Goal: Transaction & Acquisition: Complete application form

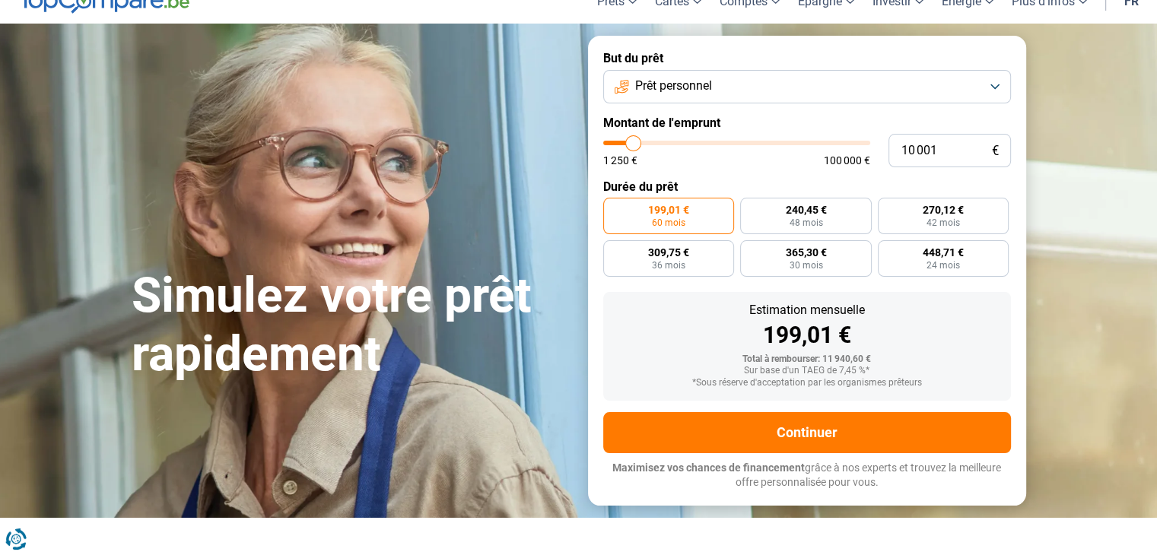
scroll to position [64, 0]
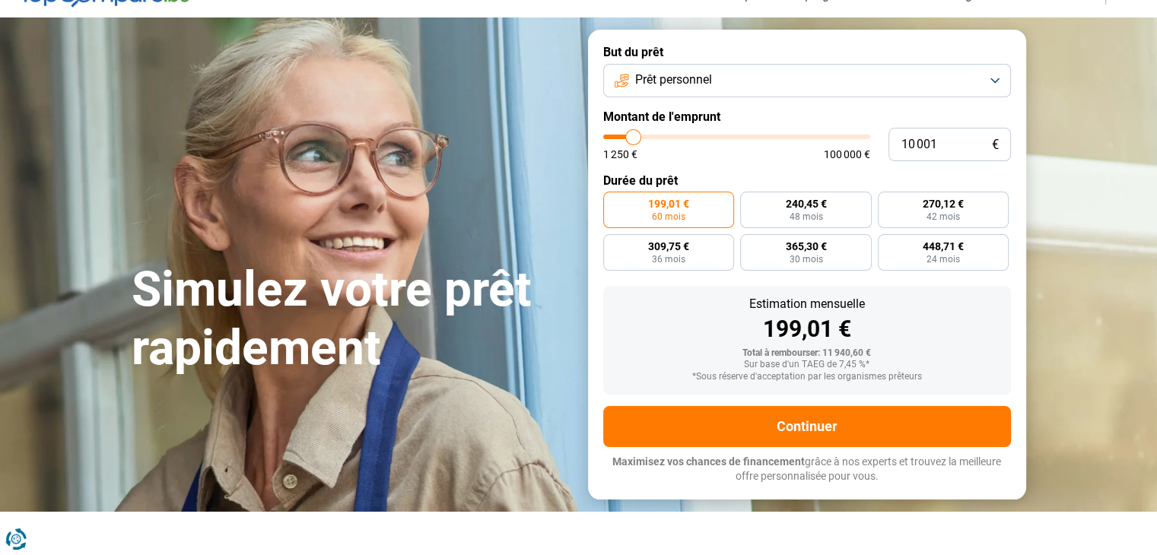
type input "34 750"
type input "34750"
click at [696, 138] on input "range" at bounding box center [736, 137] width 267 height 5
radio input "false"
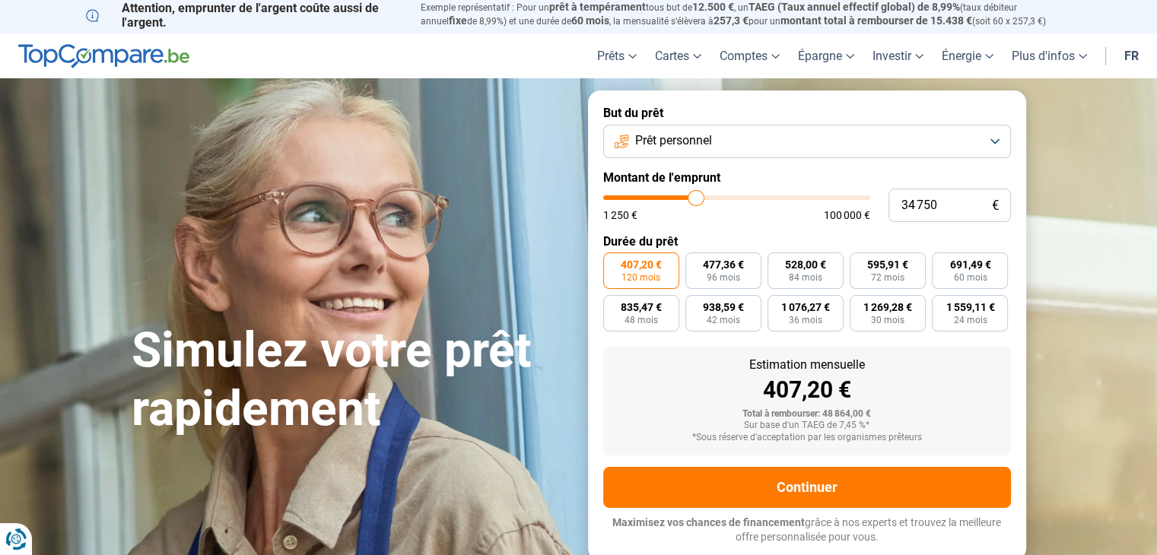
scroll to position [0, 0]
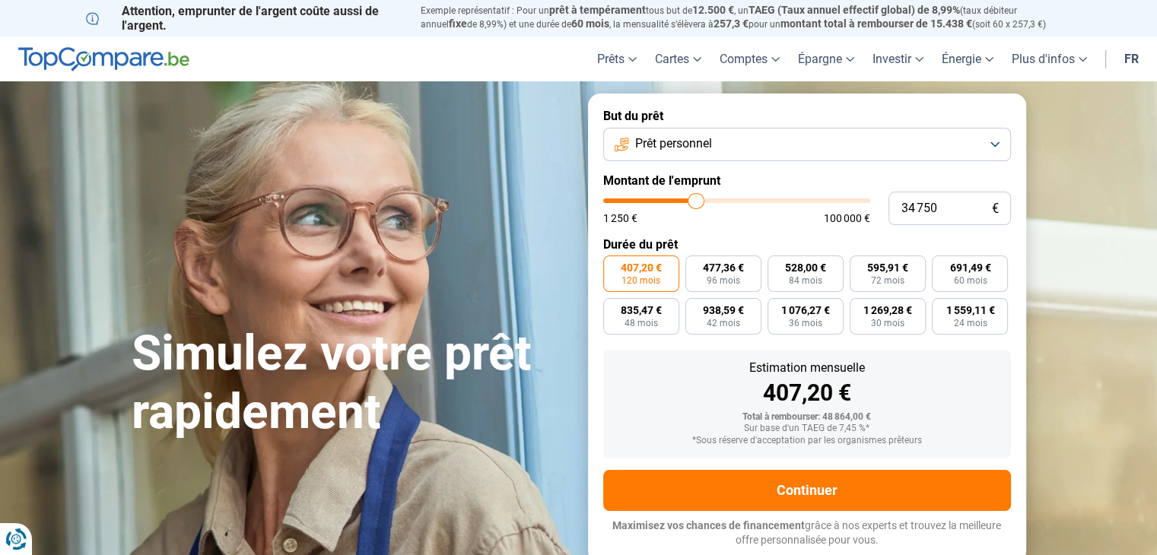
type input "15 250"
type input "15250"
click at [646, 201] on input "range" at bounding box center [736, 201] width 267 height 5
radio input "true"
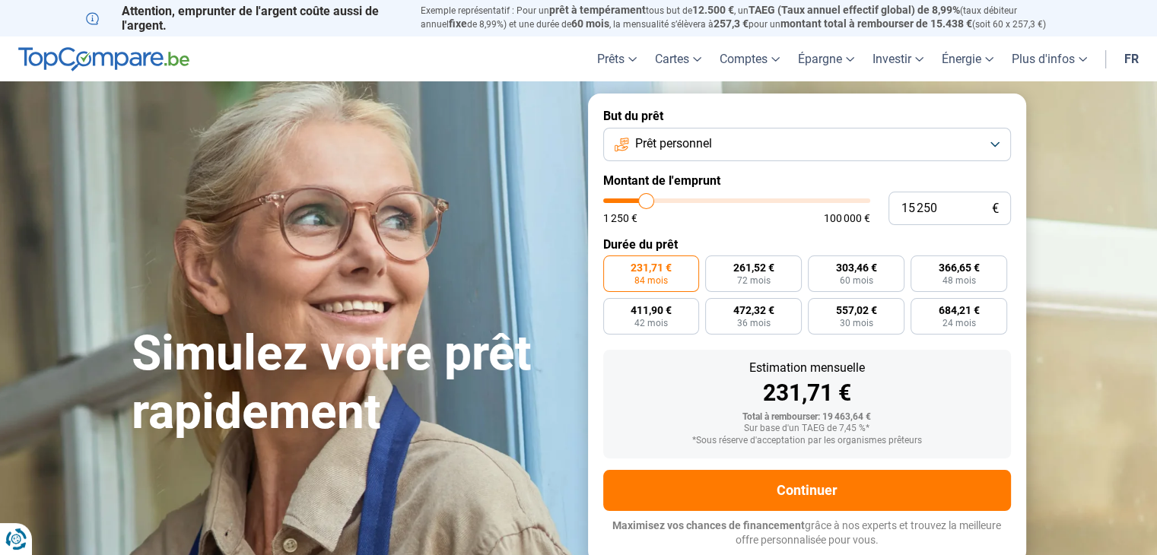
type input "9 250"
type input "9250"
click at [631, 202] on input "range" at bounding box center [736, 201] width 267 height 5
radio input "true"
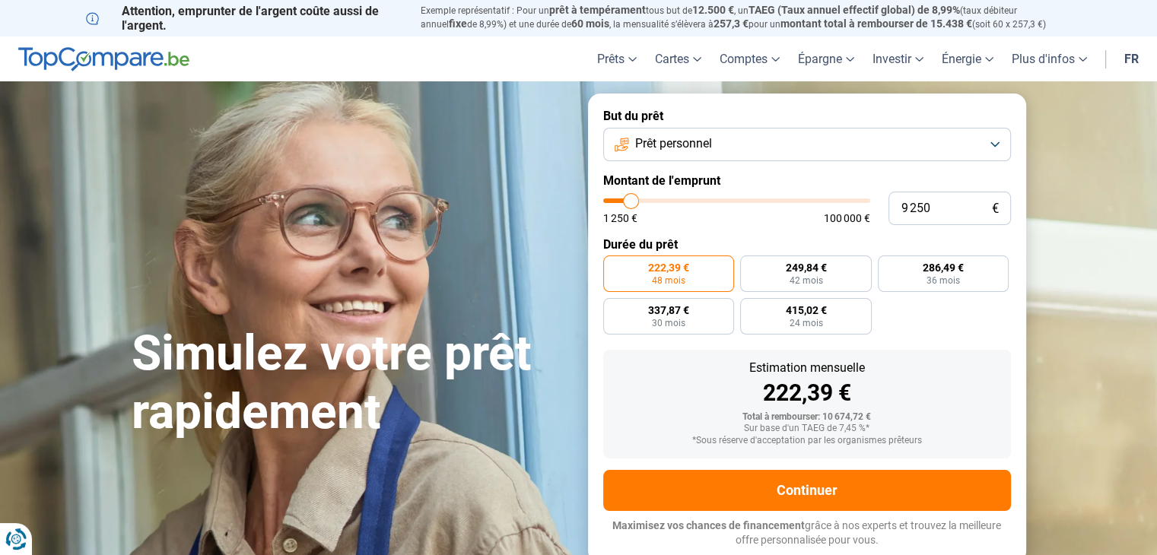
click at [629, 202] on input "range" at bounding box center [736, 201] width 267 height 5
type input "5 750"
type input "5750"
click at [622, 202] on input "range" at bounding box center [736, 201] width 267 height 5
radio input "true"
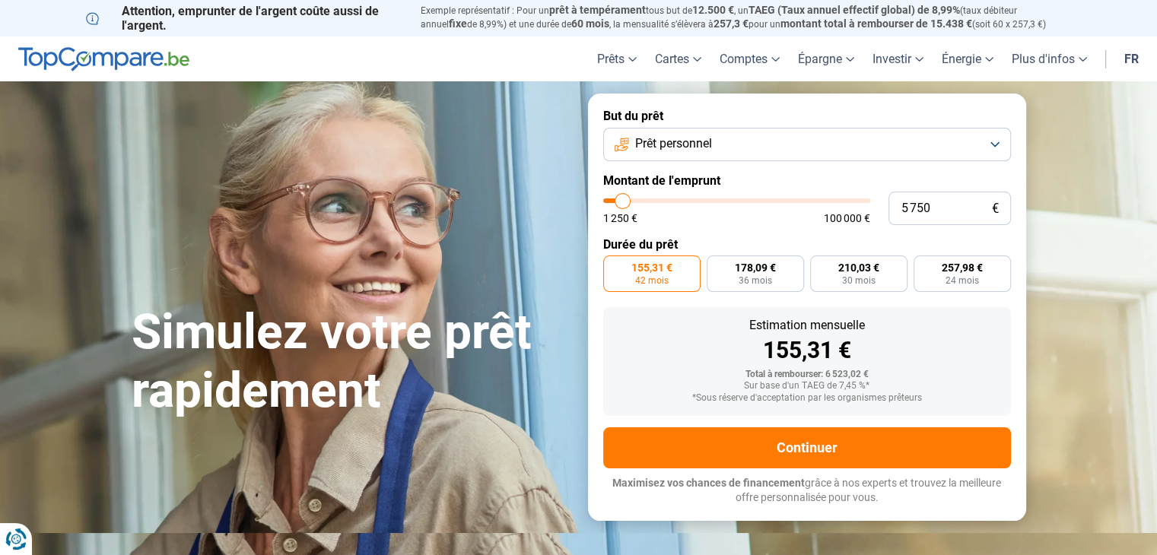
type input "14 750"
type input "14750"
click at [645, 199] on input "range" at bounding box center [736, 201] width 267 height 5
radio input "false"
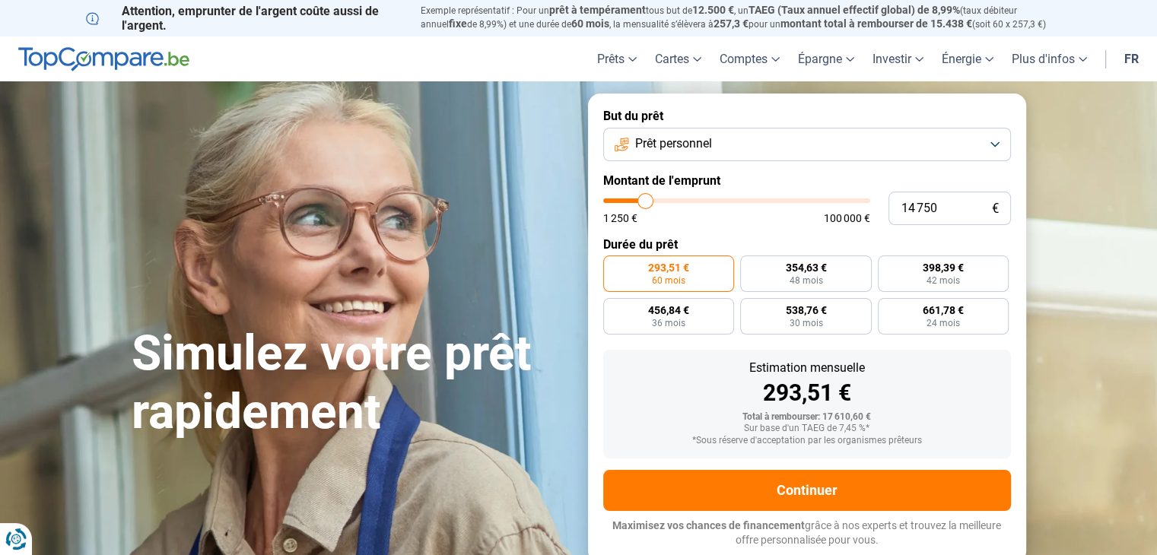
type input "8 250"
type input "8250"
click at [628, 200] on input "range" at bounding box center [736, 201] width 267 height 5
radio input "true"
type input "15 000"
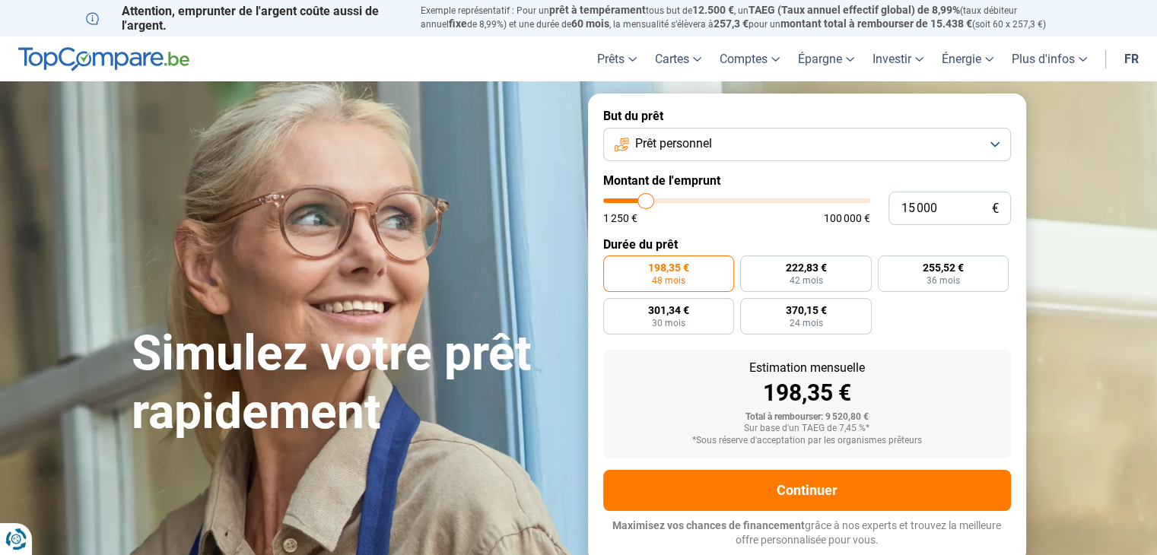
type input "15000"
click at [645, 199] on input "range" at bounding box center [736, 201] width 267 height 5
radio input "false"
type input "10 000"
type input "10000"
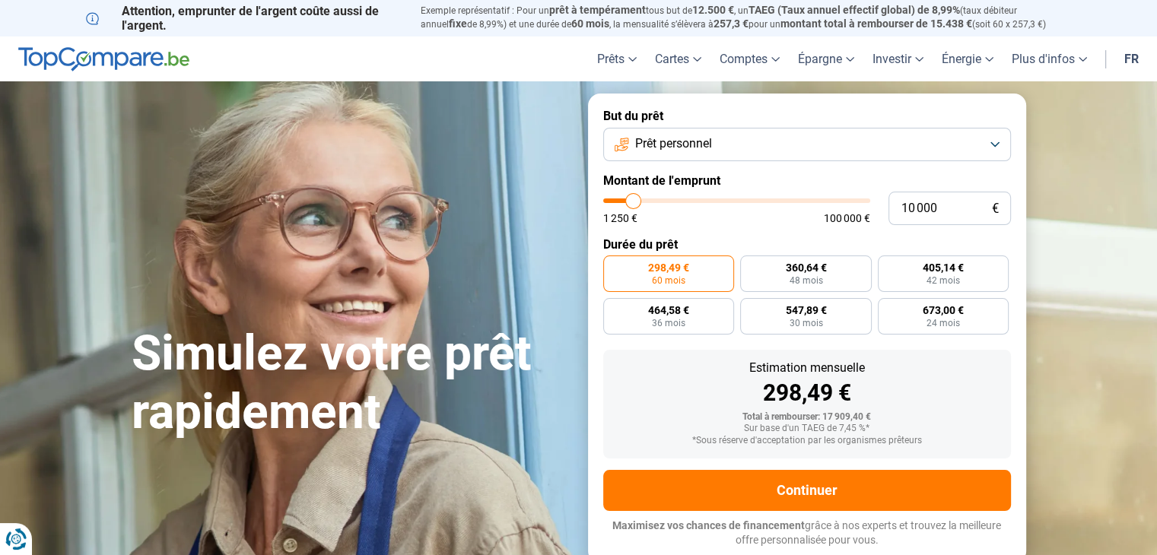
click at [633, 202] on input "range" at bounding box center [736, 201] width 267 height 5
radio input "true"
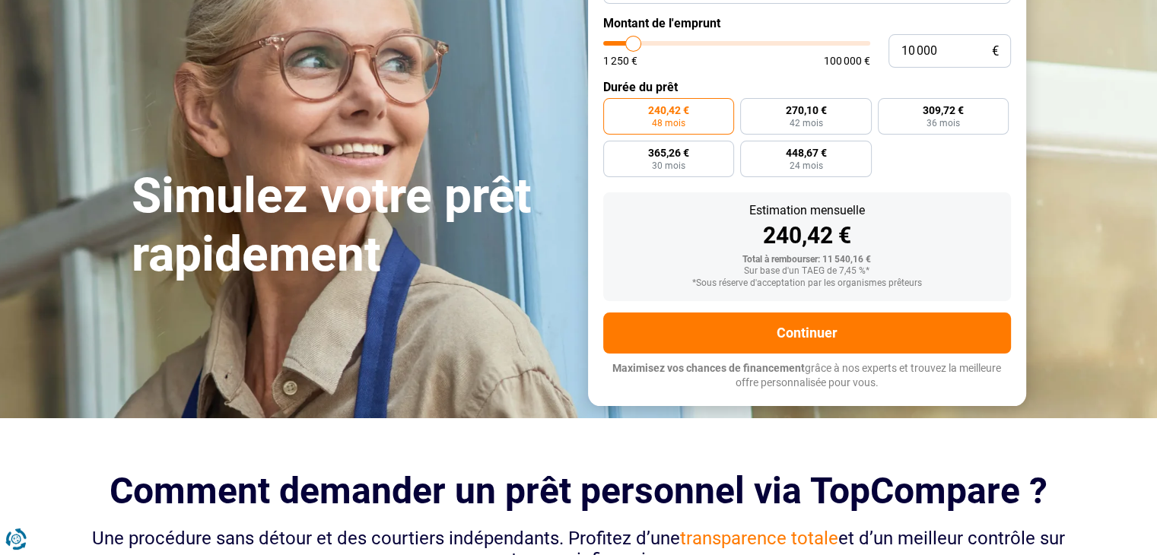
scroll to position [190, 0]
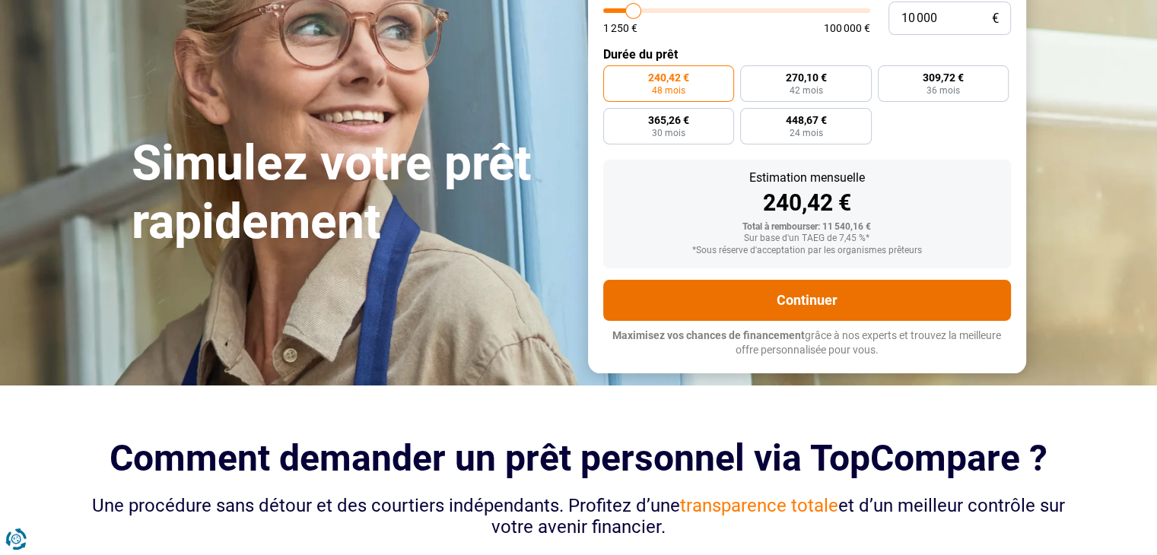
click at [807, 293] on button "Continuer" at bounding box center [807, 300] width 408 height 41
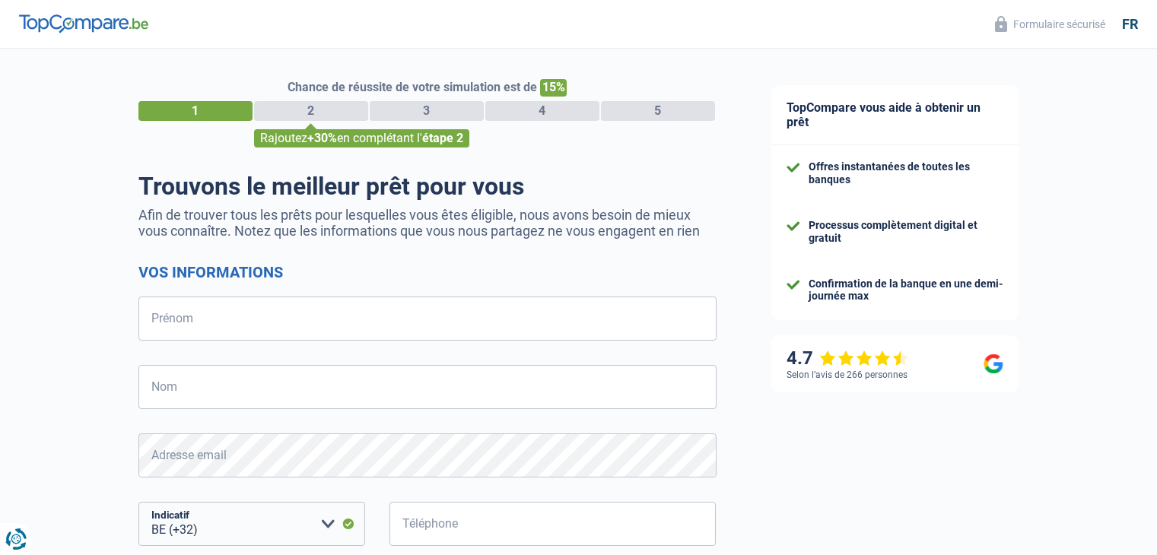
select select "32"
click at [339, 322] on input "Prénom" at bounding box center [427, 319] width 578 height 44
type input "Fernando"
type input "Ferreira Vieira"
type input "488812981"
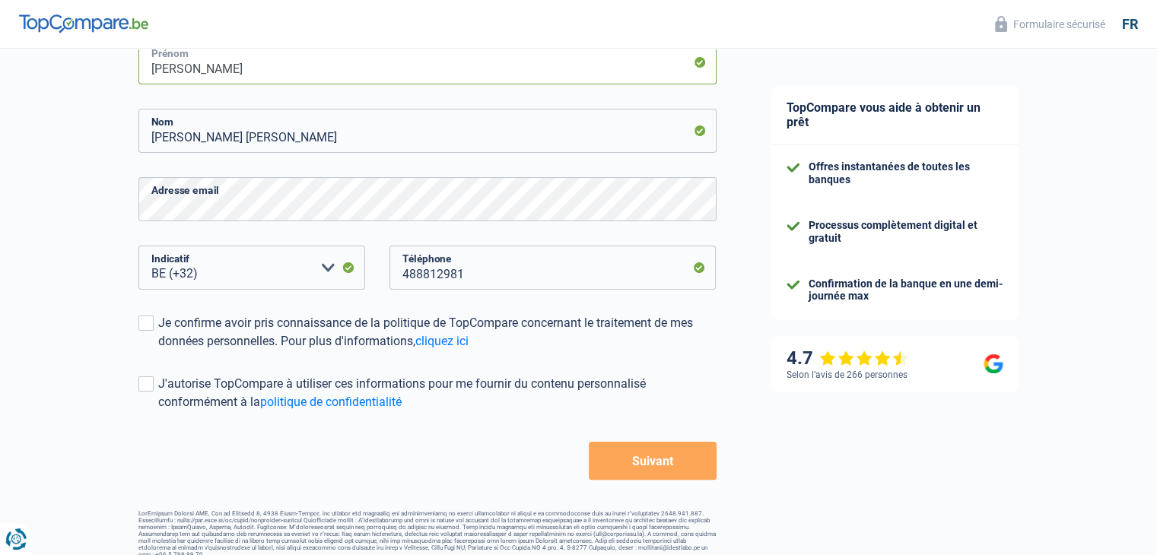
scroll to position [272, 0]
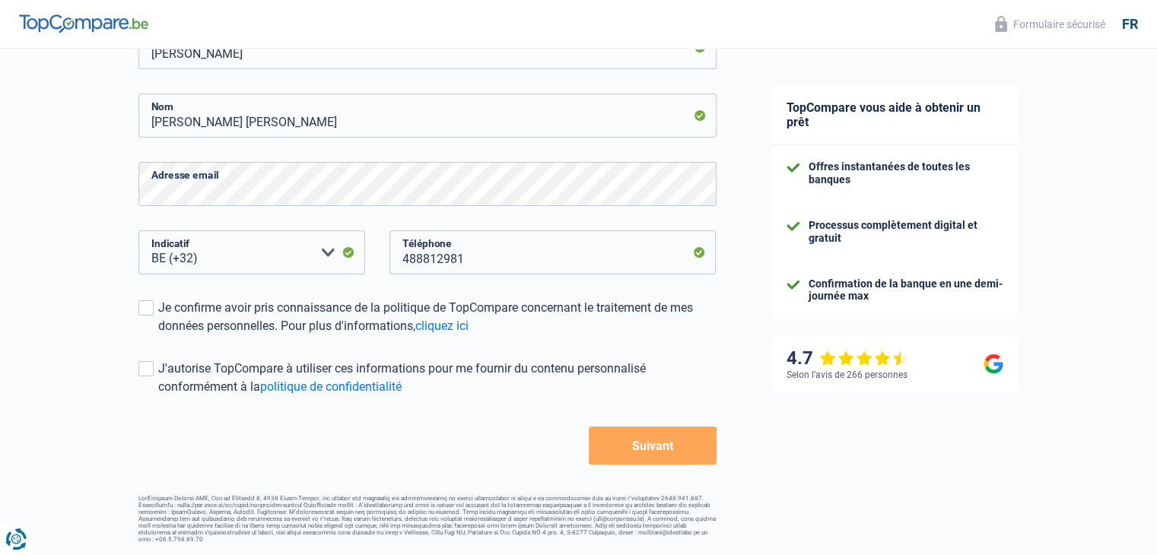
click at [669, 432] on button "Suivant" at bounding box center [652, 446] width 127 height 38
click at [669, 448] on button "Suivant" at bounding box center [652, 446] width 127 height 38
click at [657, 445] on button "Suivant" at bounding box center [652, 446] width 127 height 38
click at [649, 444] on button "Suivant" at bounding box center [652, 446] width 127 height 38
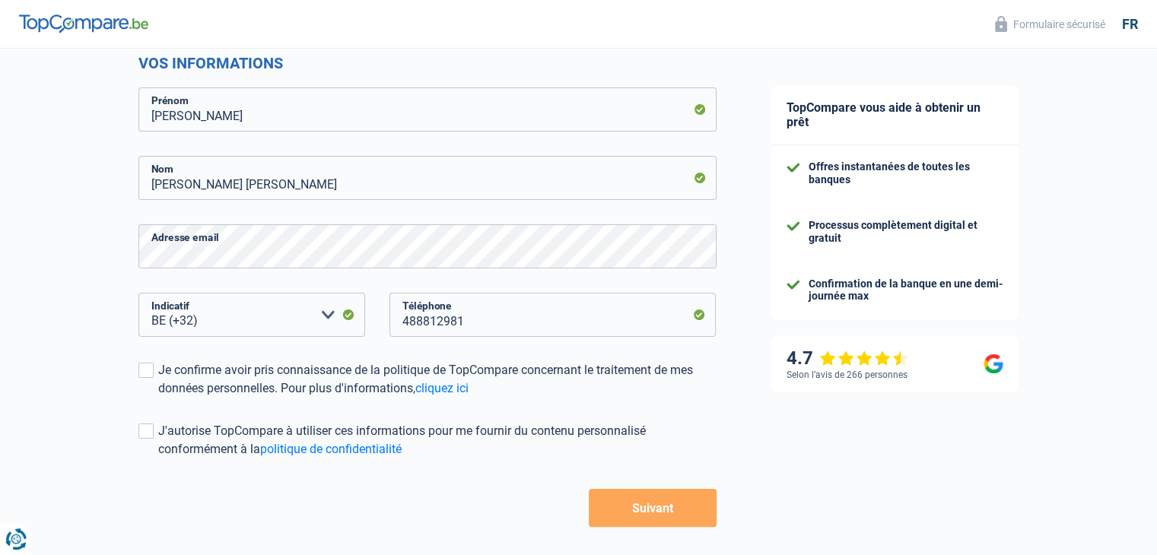
scroll to position [212, 0]
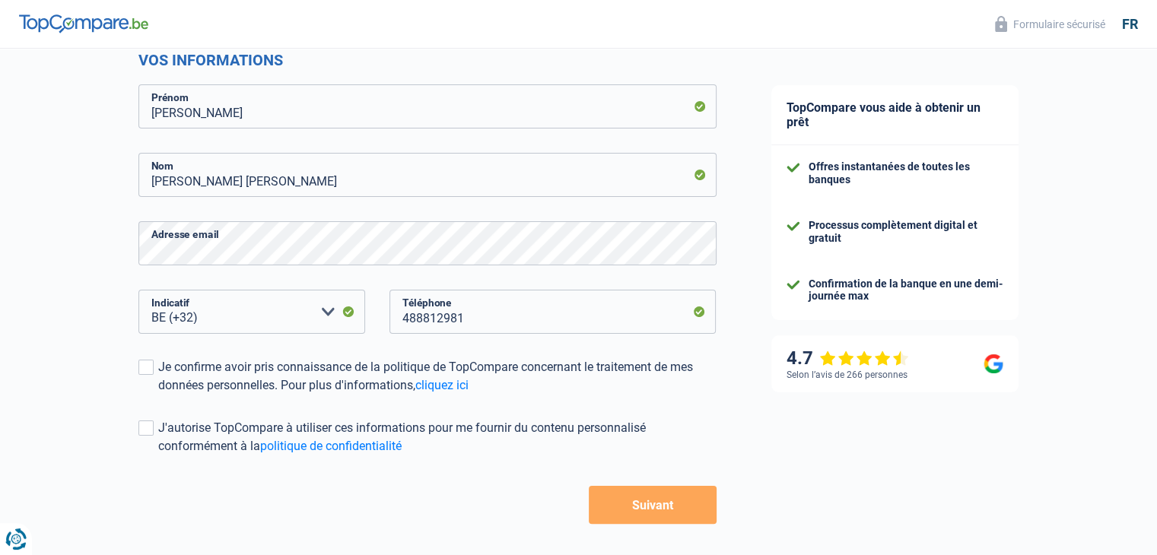
click at [1077, 293] on div "TopCompare vous aide à obtenir un prêt Offres instantanées de toutes les banque…" at bounding box center [951, 225] width 414 height 778
click at [658, 510] on button "Suivant" at bounding box center [652, 505] width 127 height 38
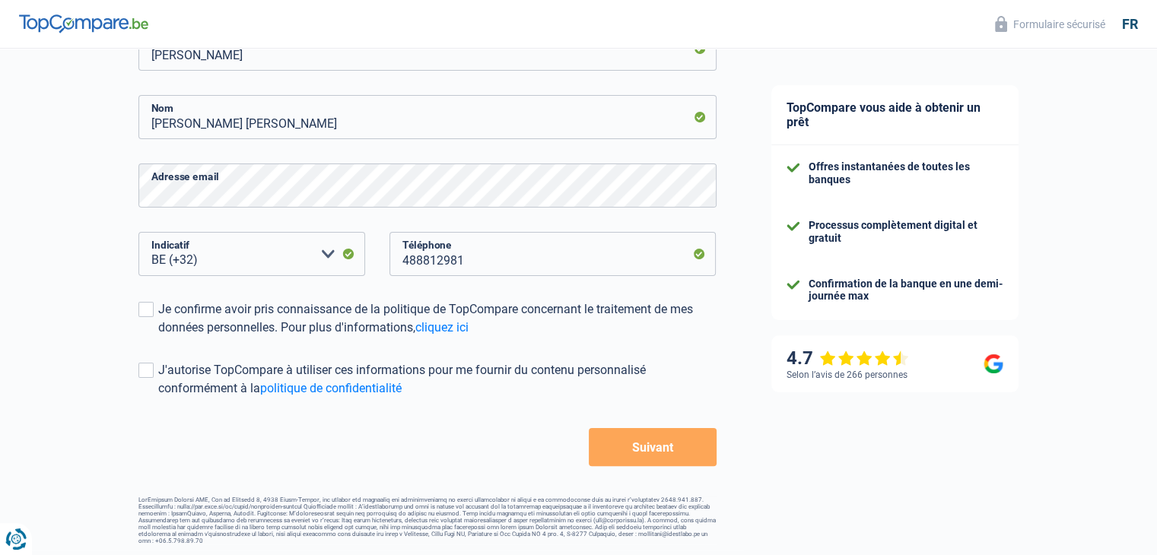
scroll to position [272, 0]
click at [151, 308] on span at bounding box center [145, 308] width 15 height 15
click at [158, 336] on input "Je confirme avoir pris connaissance de la politique de TopCompare concernant le…" at bounding box center [158, 336] width 0 height 0
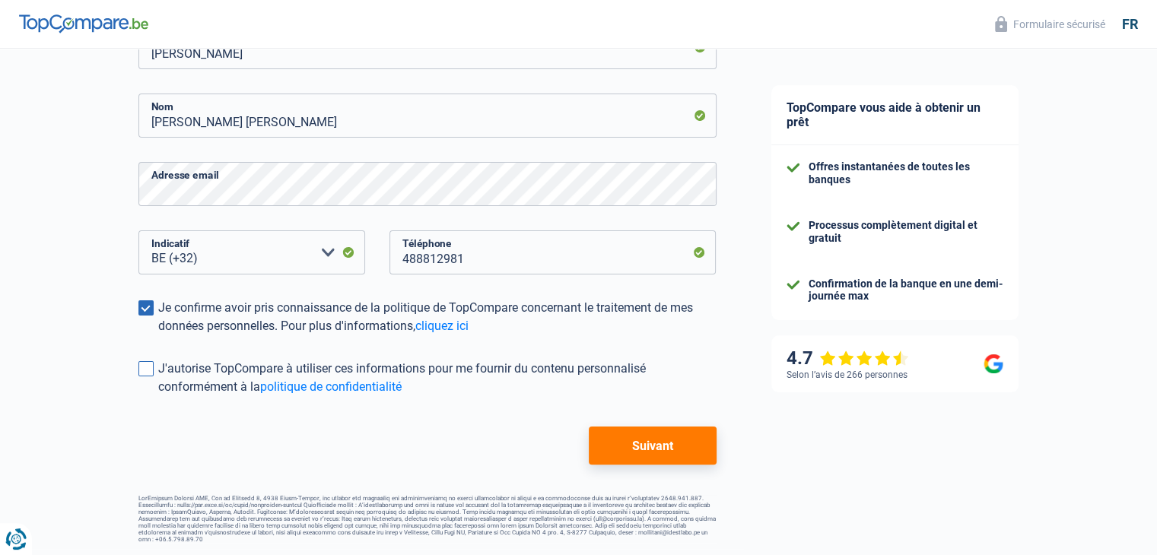
click at [144, 368] on span at bounding box center [145, 368] width 15 height 15
click at [158, 396] on input "J'autorise TopCompare à utiliser ces informations pour me fournir du contenu pe…" at bounding box center [158, 396] width 0 height 0
click at [651, 442] on button "Suivant" at bounding box center [652, 446] width 127 height 38
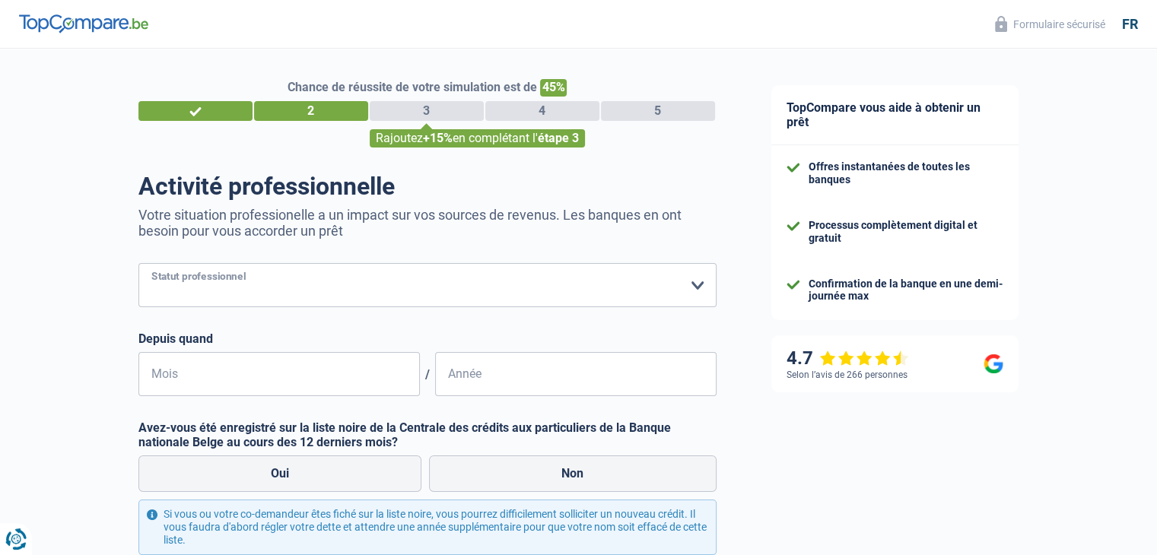
click at [697, 287] on select "Ouvrier Employé privé Employé public Invalide Indépendant Pensionné Chômeur Mut…" at bounding box center [427, 285] width 578 height 44
select select "independent"
click at [138, 264] on select "Ouvrier Employé privé Employé public Invalide Indépendant Pensionné Chômeur Mut…" at bounding box center [427, 285] width 578 height 44
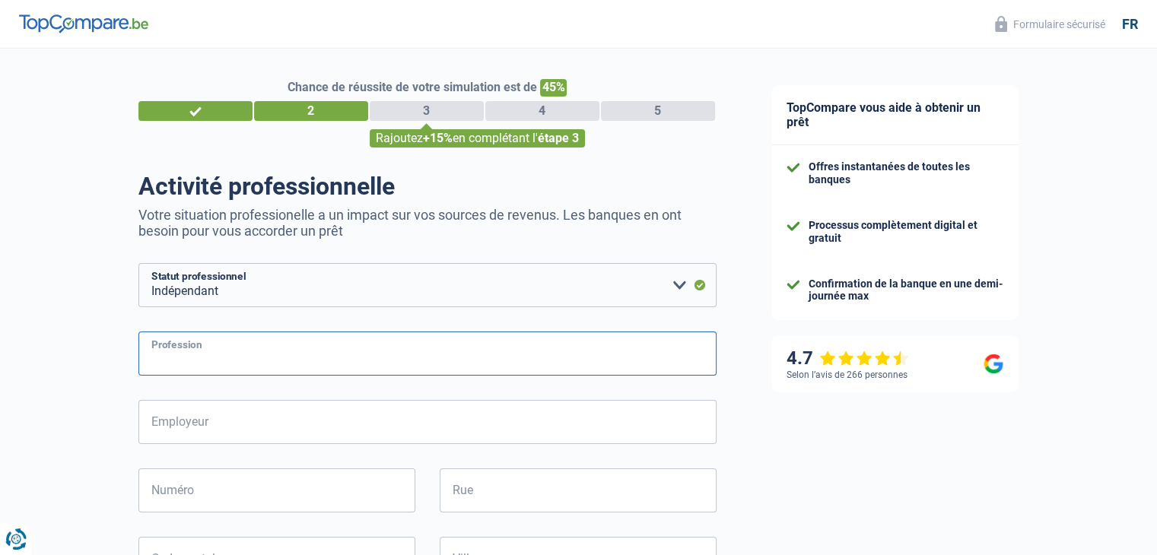
click at [510, 361] on input "Profession" at bounding box center [427, 354] width 578 height 44
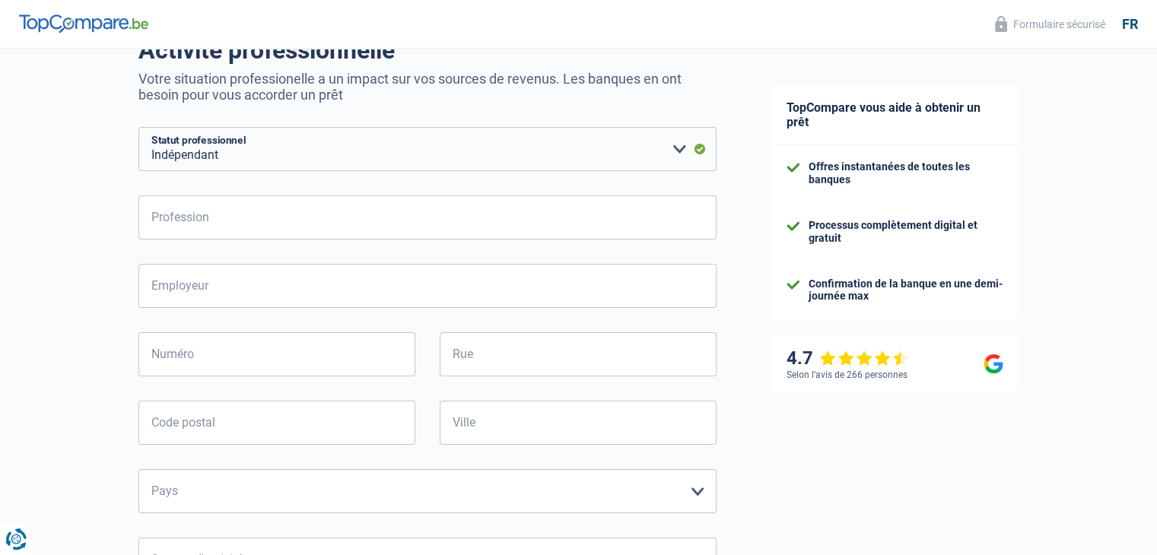
scroll to position [129, 0]
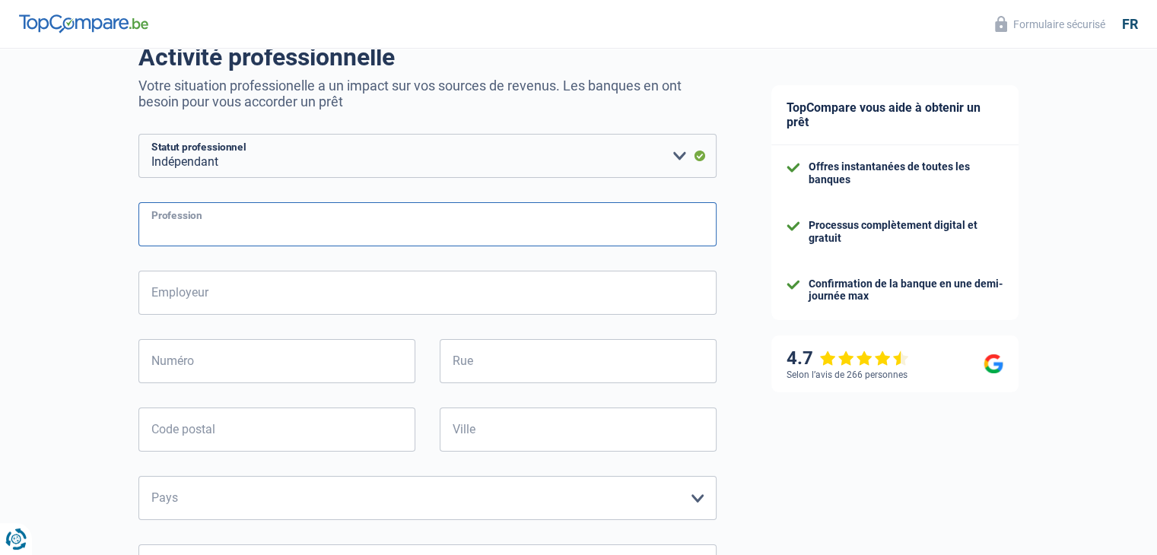
click at [189, 233] on input "Profession" at bounding box center [427, 224] width 578 height 44
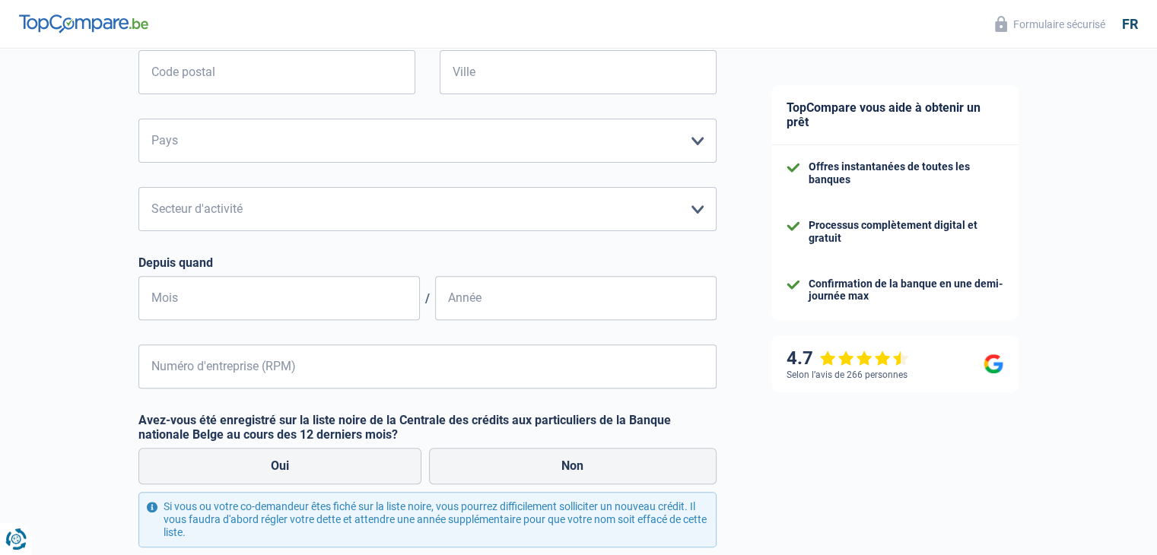
scroll to position [495, 0]
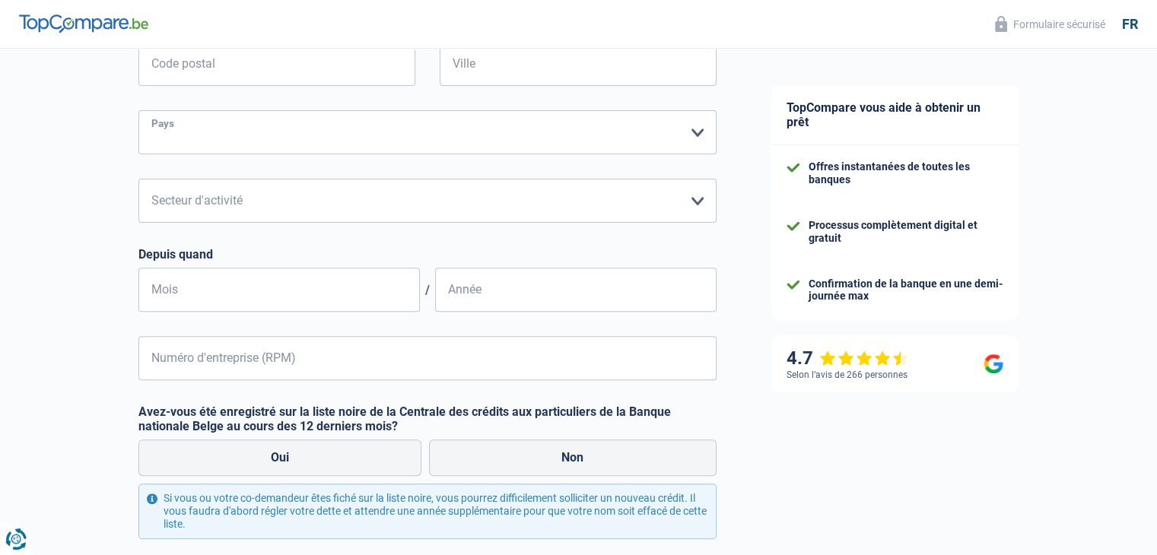
click at [700, 138] on select "Belgique Luxembourg Veuillez sélectionner une option" at bounding box center [427, 132] width 578 height 44
click at [698, 201] on select "Agriculture/Pêche Industrie Horeca Courier/Fitness/Taxi Construction Banques/As…" at bounding box center [427, 201] width 578 height 44
select select "construction"
click at [138, 180] on select "Agriculture/Pêche Industrie Horeca Courier/Fitness/Taxi Construction Banques/As…" at bounding box center [427, 201] width 578 height 44
click at [698, 138] on select "Belgique Luxembourg Veuillez sélectionner une option" at bounding box center [427, 132] width 578 height 44
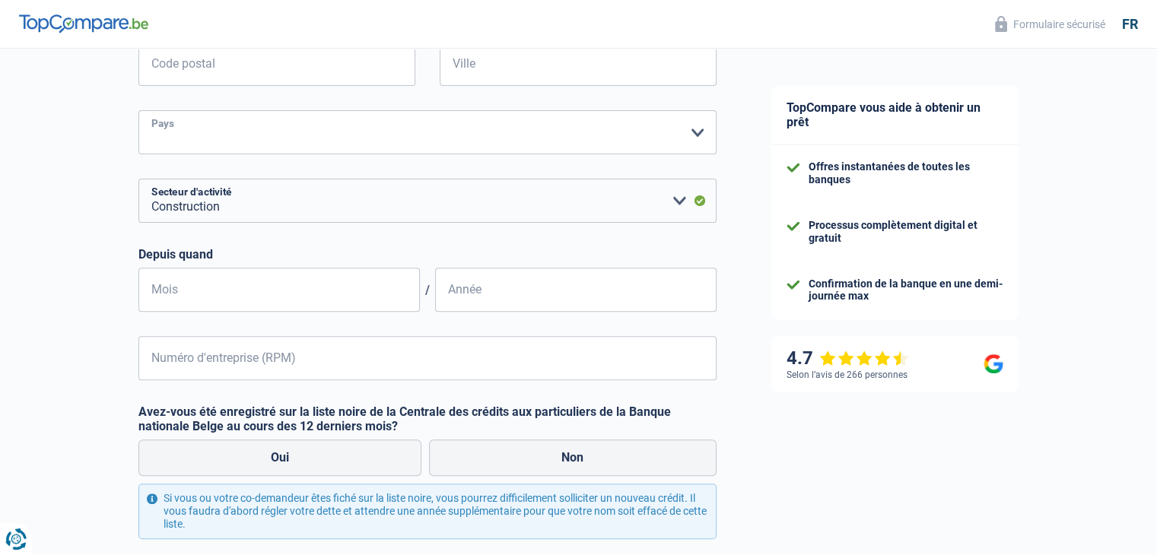
click at [697, 129] on select "Belgique Luxembourg Veuillez sélectionner une option" at bounding box center [427, 132] width 578 height 44
select select "BE"
click at [138, 111] on select "Belgique Luxembourg Veuillez sélectionner une option" at bounding box center [427, 132] width 578 height 44
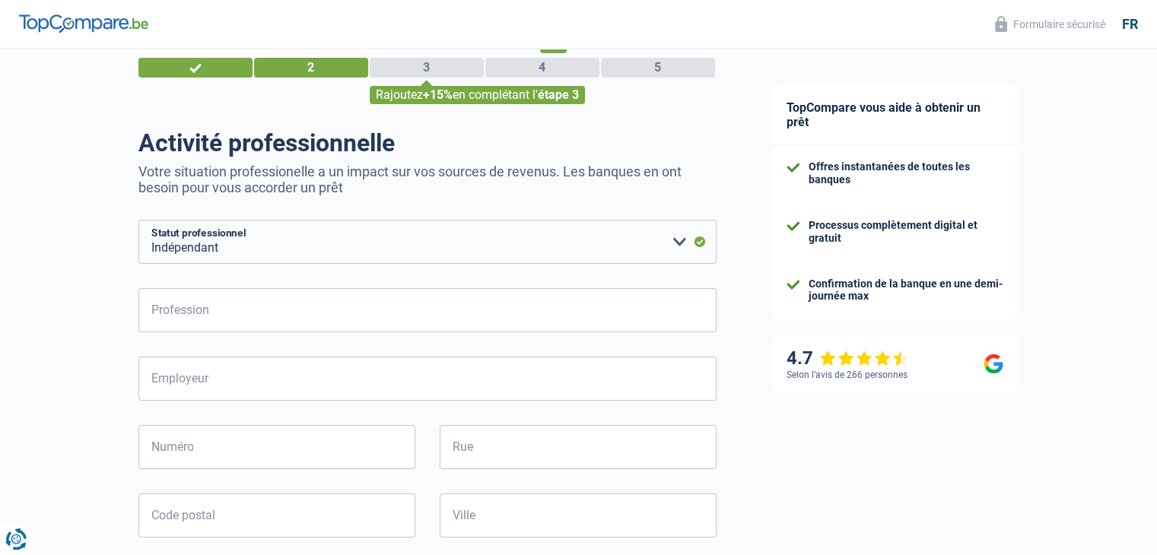
scroll to position [49, 0]
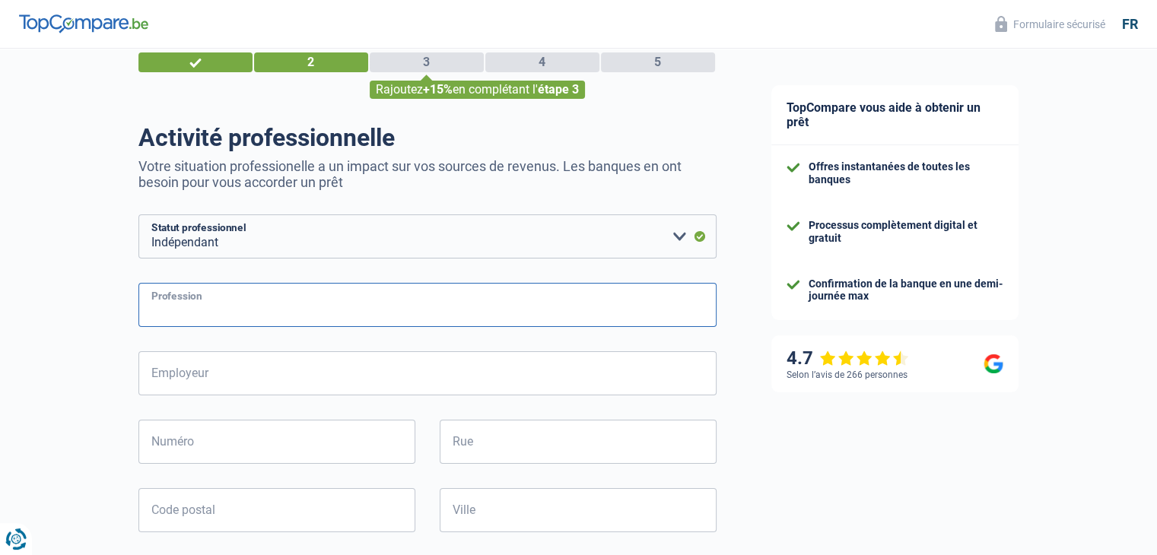
click at [416, 299] on input "Profession" at bounding box center [427, 305] width 578 height 44
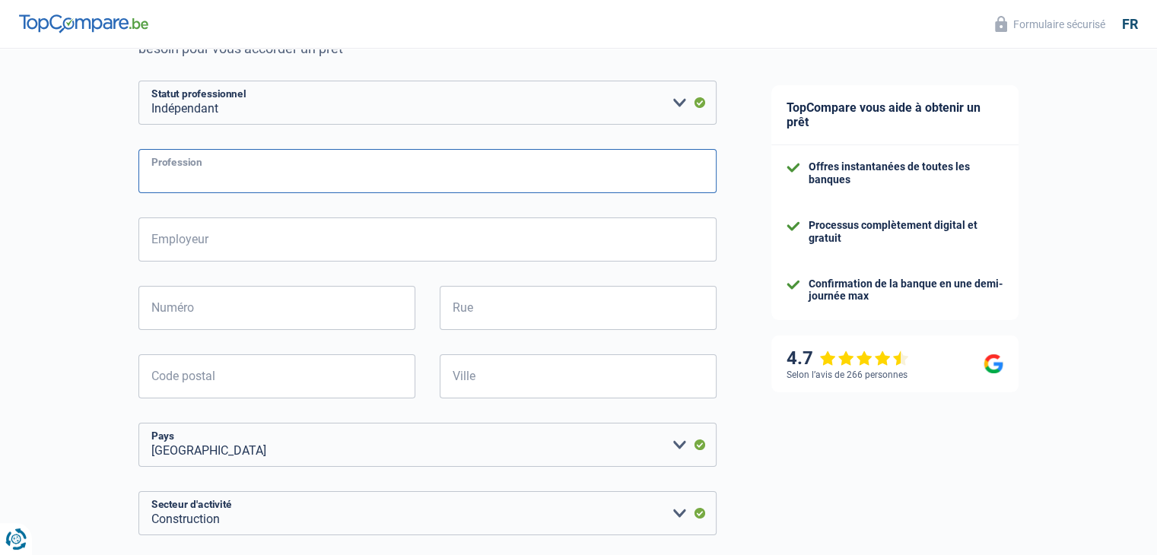
scroll to position [167, 0]
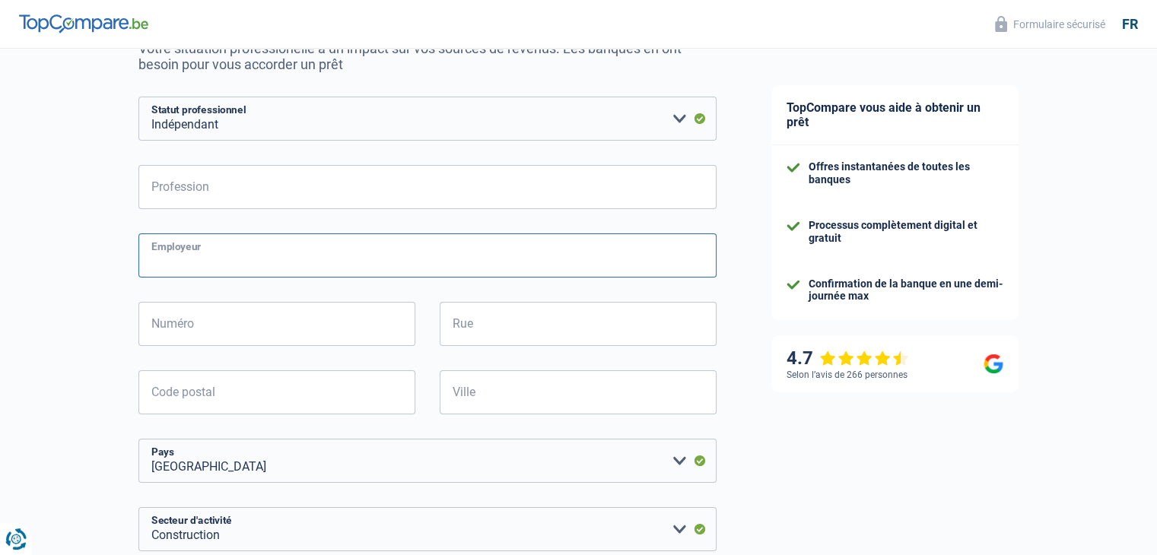
click at [216, 235] on input "Employeur" at bounding box center [427, 256] width 578 height 44
type input "Ferreira Vieira Fernando"
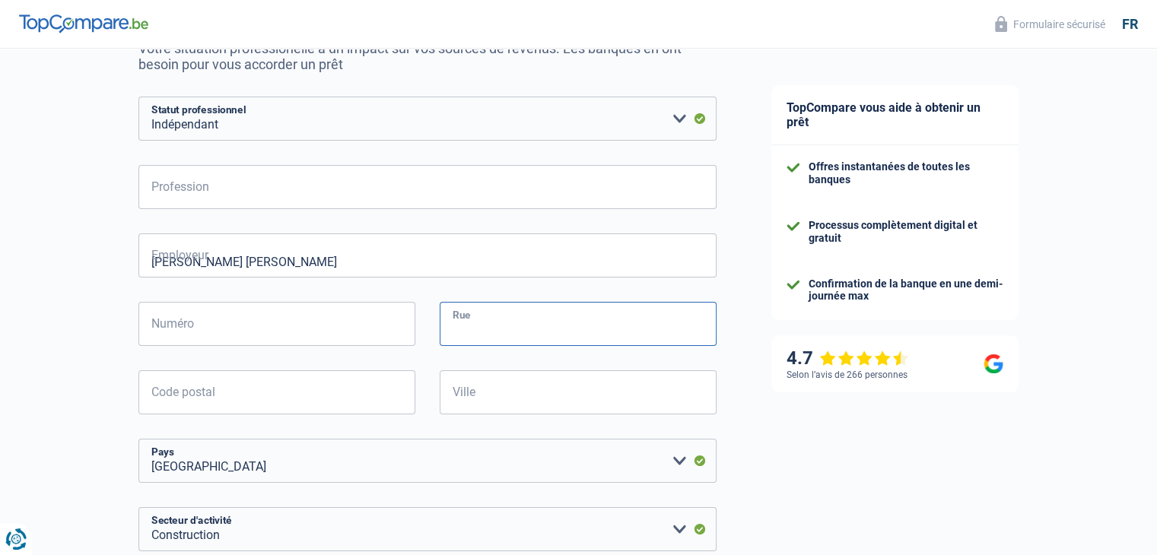
type input "Rue la Bruyère St - Martin 46"
type input "1320"
type input "Beauvechain"
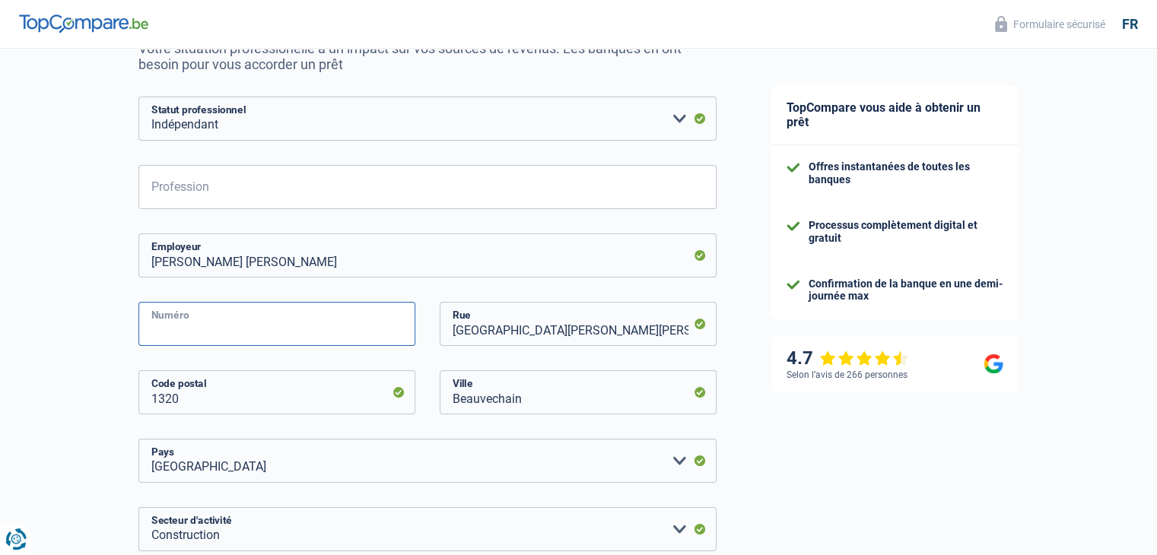
type input "46"
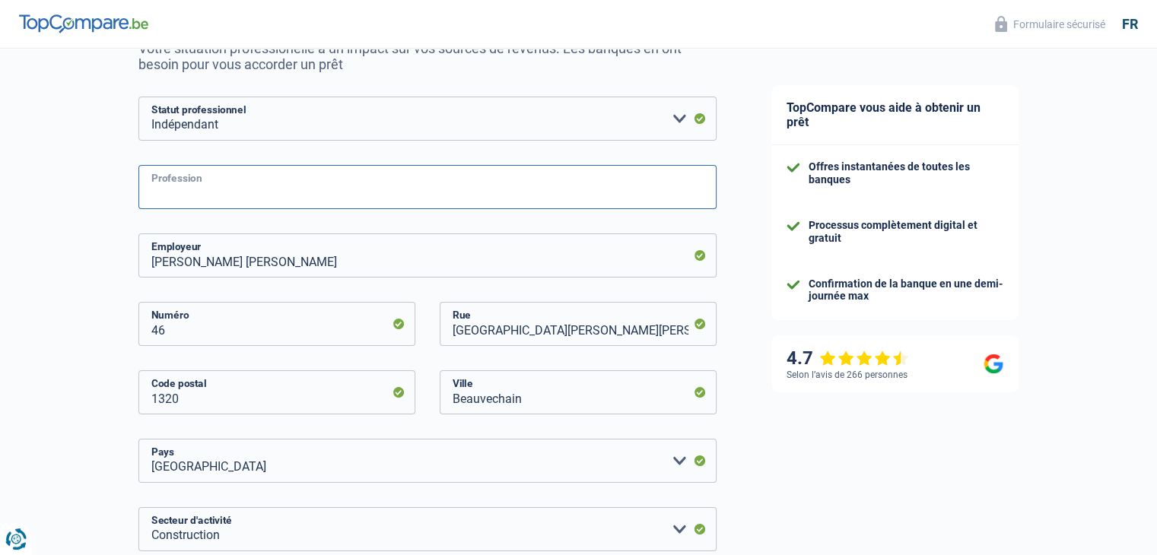
click at [179, 186] on input "Profession" at bounding box center [427, 187] width 578 height 44
drag, startPoint x: 181, startPoint y: 210, endPoint x: 94, endPoint y: 251, distance: 96.7
click at [94, 251] on div "Chance de réussite de votre simulation est de 45% 1 2 3 4 5 Rajoutez +15% en co…" at bounding box center [372, 448] width 744 height 1145
click at [183, 192] on input "Profession" at bounding box center [427, 187] width 578 height 44
click at [231, 198] on input "Serrurier" at bounding box center [427, 187] width 578 height 44
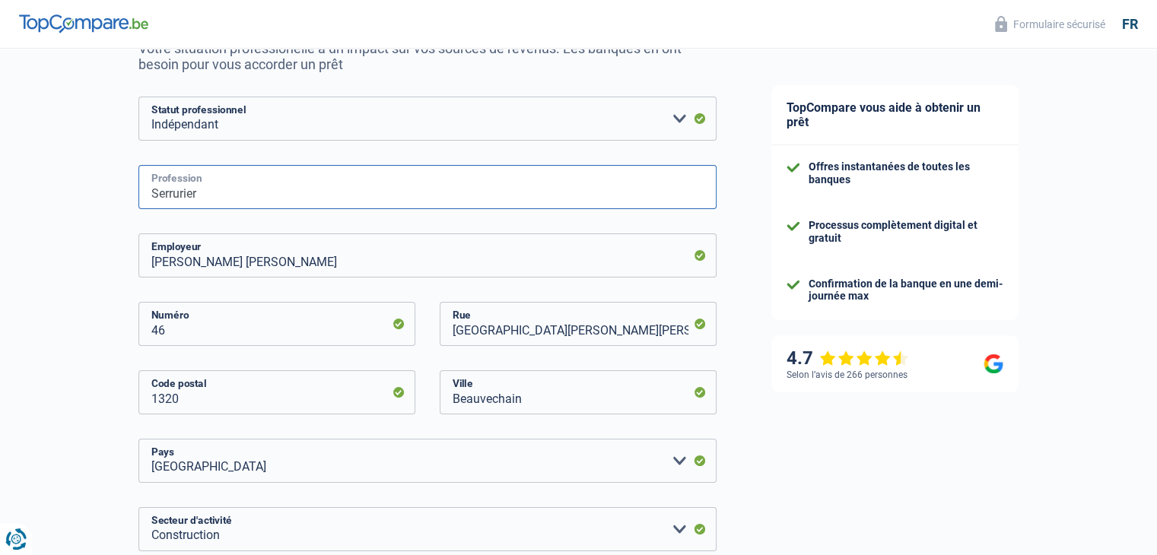
type input "Serrurier"
click at [746, 229] on div "TopCompare vous aide à obtenir un prêt Offres instantanées de toutes les banque…" at bounding box center [951, 454] width 414 height 1145
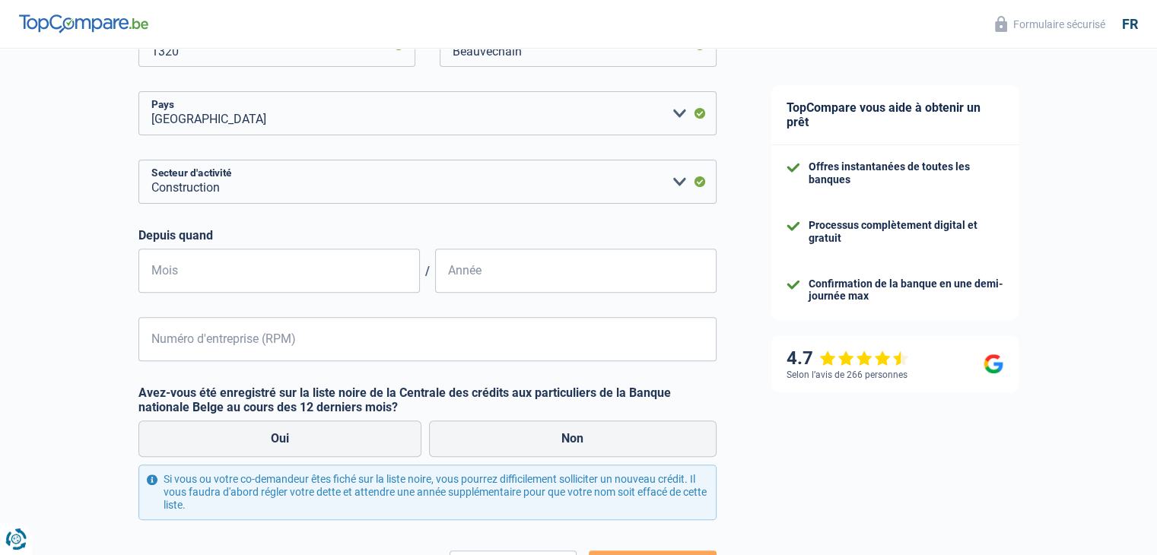
scroll to position [530, 0]
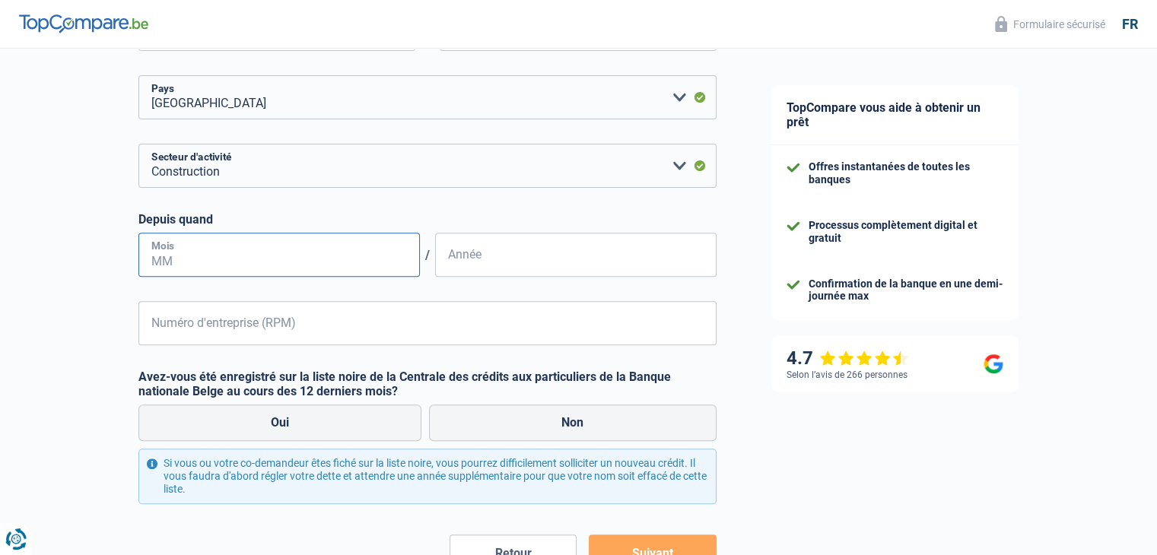
click at [286, 259] on input "Mois" at bounding box center [278, 255] width 281 height 44
type input "01"
click at [469, 261] on input "Année" at bounding box center [575, 255] width 281 height 44
type input "1"
type input "2010"
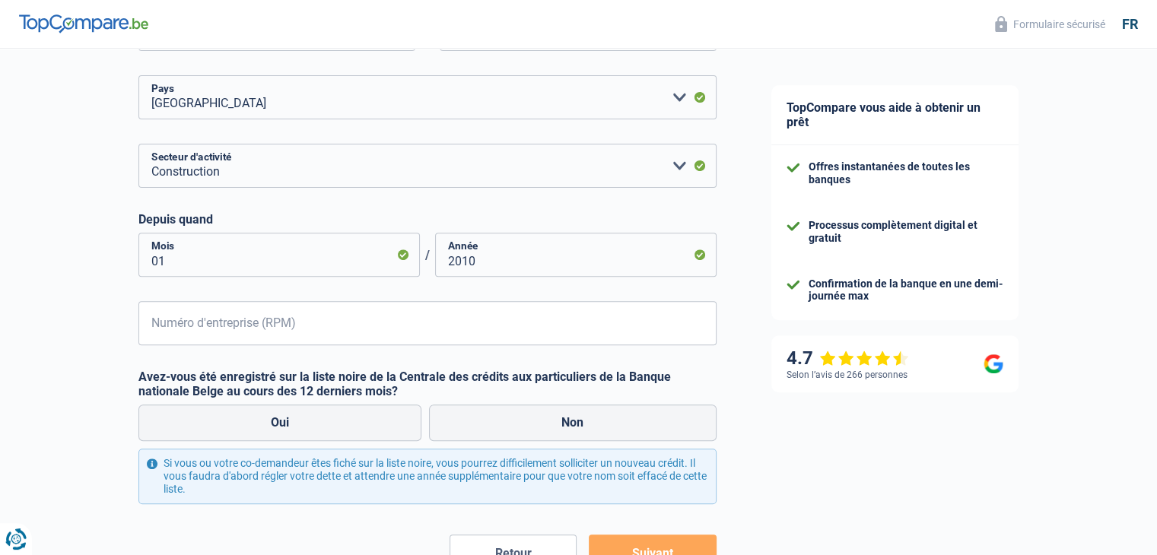
click at [747, 415] on div "TopCompare vous aide à obtenir un prêt Offres instantanées de toutes les banque…" at bounding box center [951, 90] width 414 height 1145
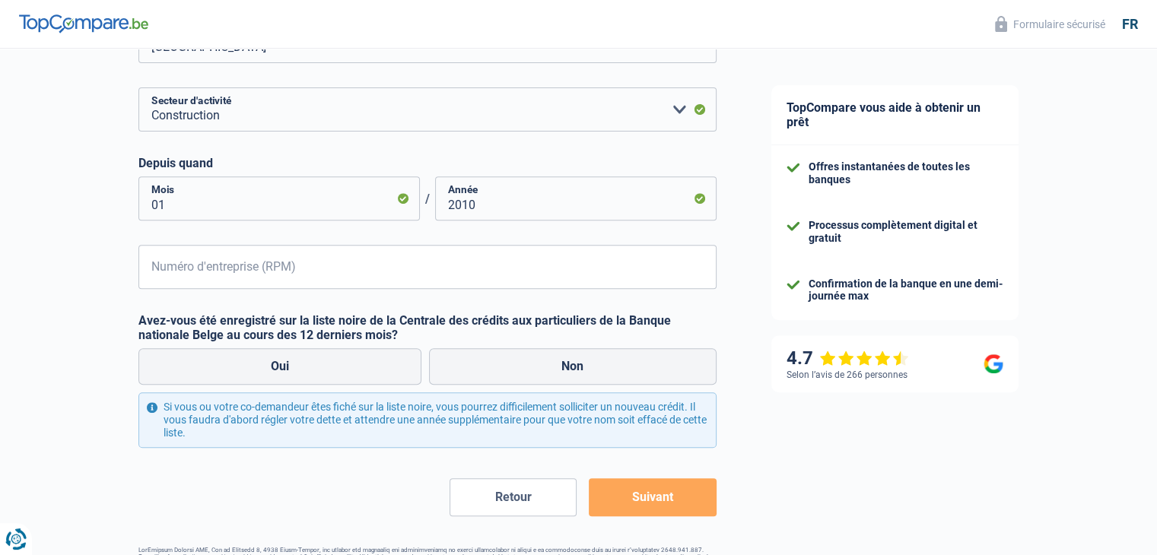
scroll to position [595, 0]
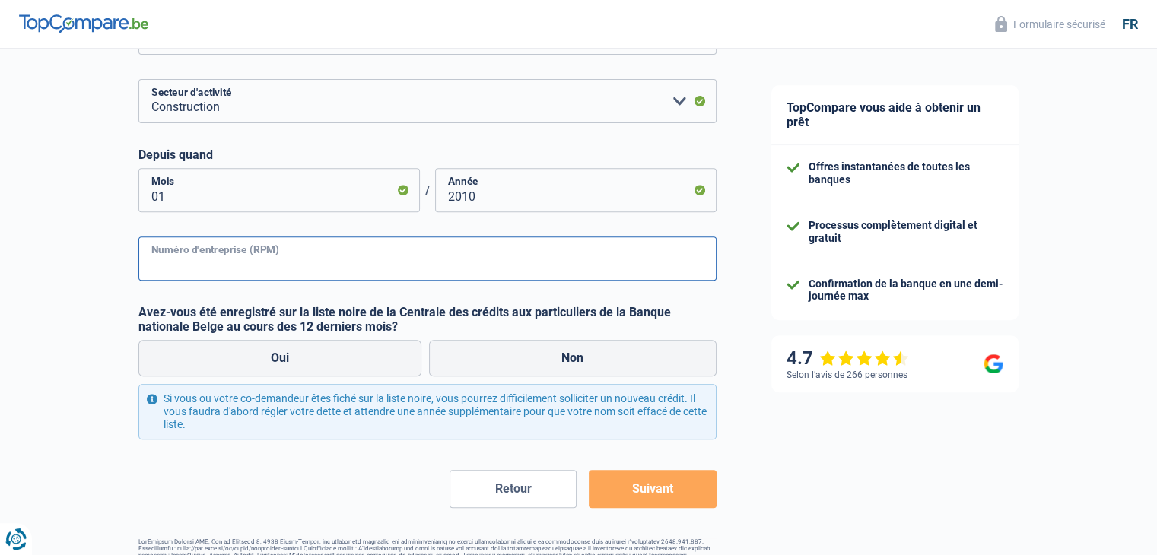
click at [259, 265] on input "Numéro d'entreprise (RPM)" at bounding box center [427, 259] width 578 height 44
click at [180, 271] on input "Numéro d'entreprise (RPM)" at bounding box center [427, 259] width 578 height 44
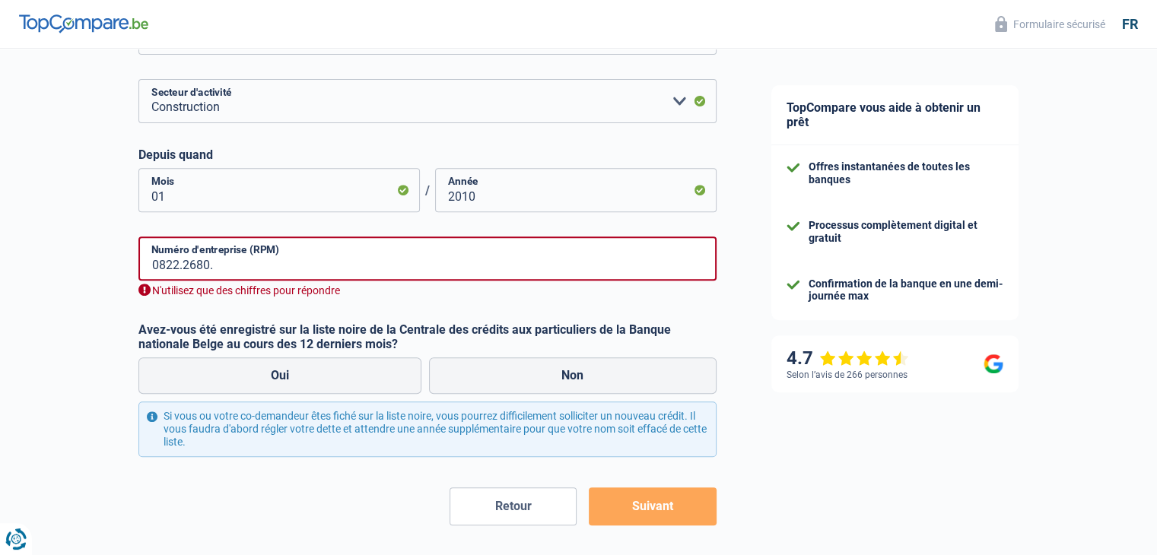
click at [67, 345] on div "Chance de réussite de votre simulation est de 45% 1 2 3 4 5 Rajoutez +15% en co…" at bounding box center [372, 29] width 744 height 1162
click at [180, 268] on input "0822.2680." at bounding box center [427, 259] width 578 height 44
click at [228, 259] on input "0822.2680." at bounding box center [427, 259] width 578 height 44
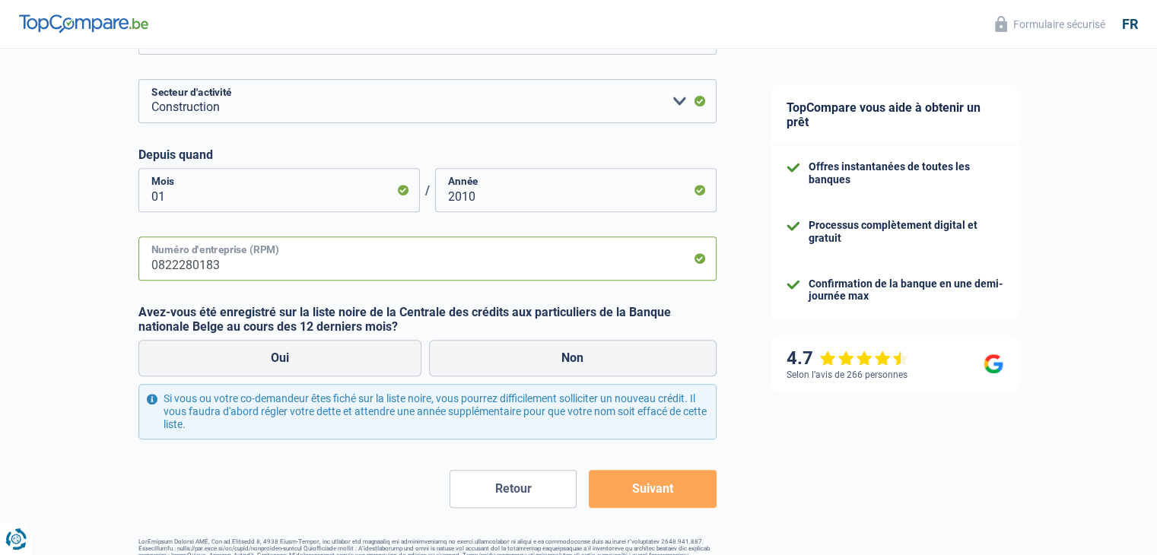
type input "0822280183"
click at [94, 304] on div "Chance de réussite de votre simulation est de 45% 1 2 3 4 5 Rajoutez +15% en co…" at bounding box center [372, 20] width 744 height 1145
click at [572, 357] on label "Non" at bounding box center [573, 358] width 288 height 37
click at [572, 357] on input "Non" at bounding box center [573, 358] width 288 height 37
radio input "true"
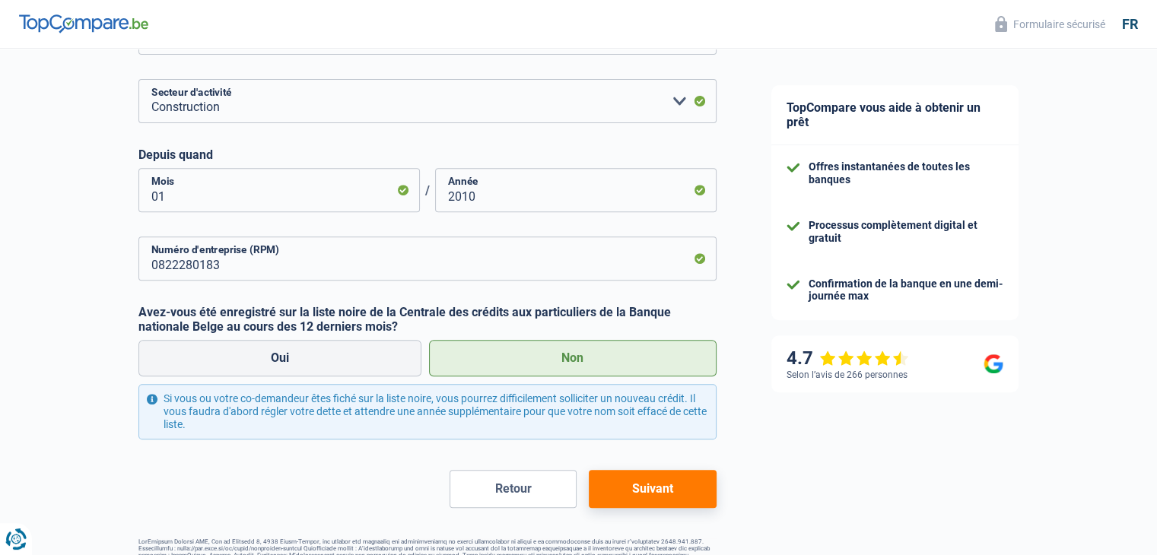
scroll to position [639, 0]
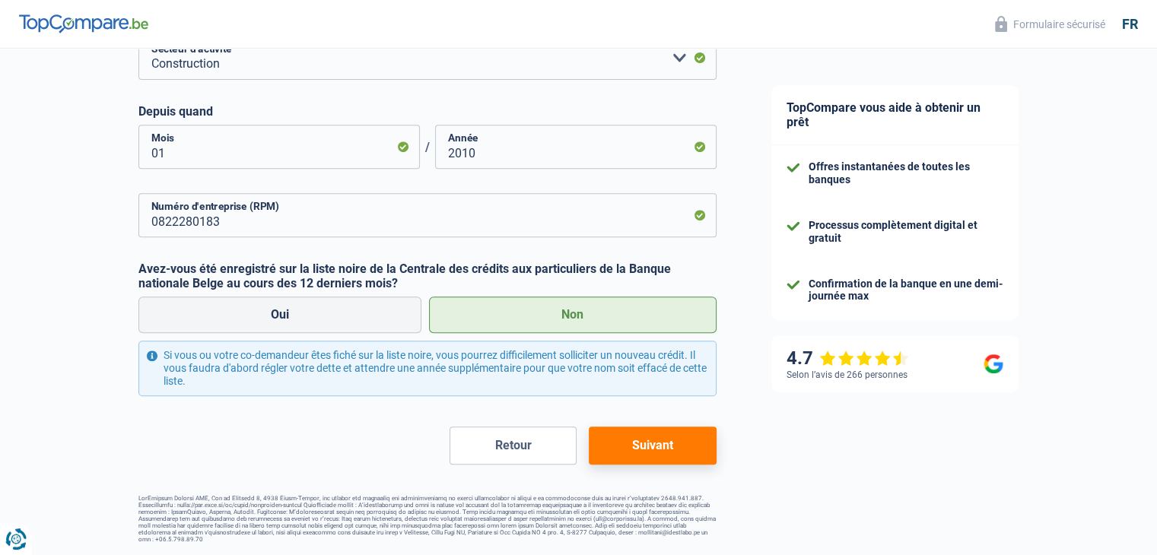
click at [661, 445] on button "Suivant" at bounding box center [652, 446] width 127 height 38
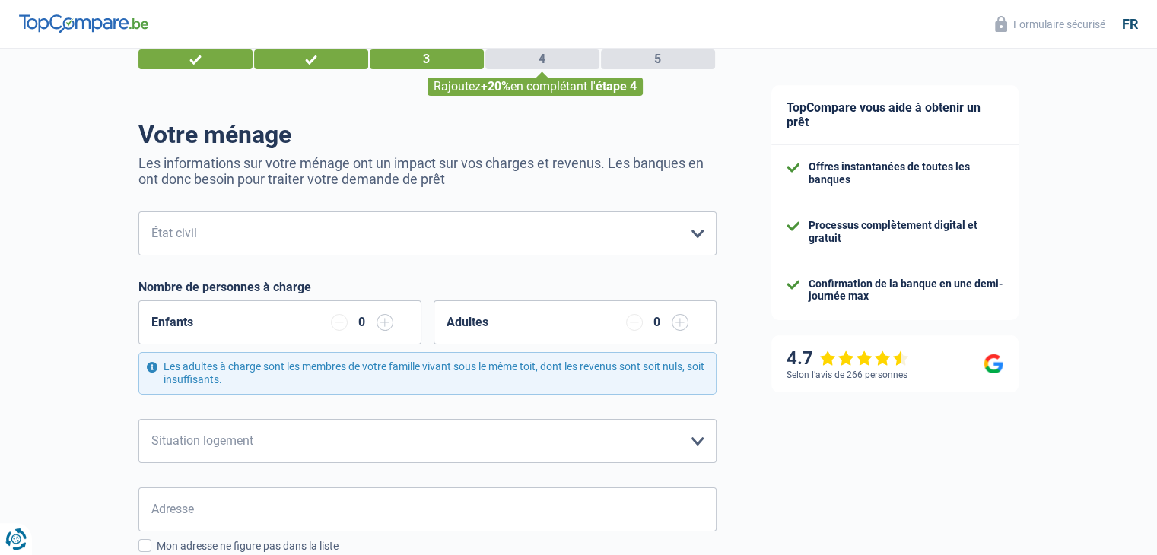
scroll to position [58, 0]
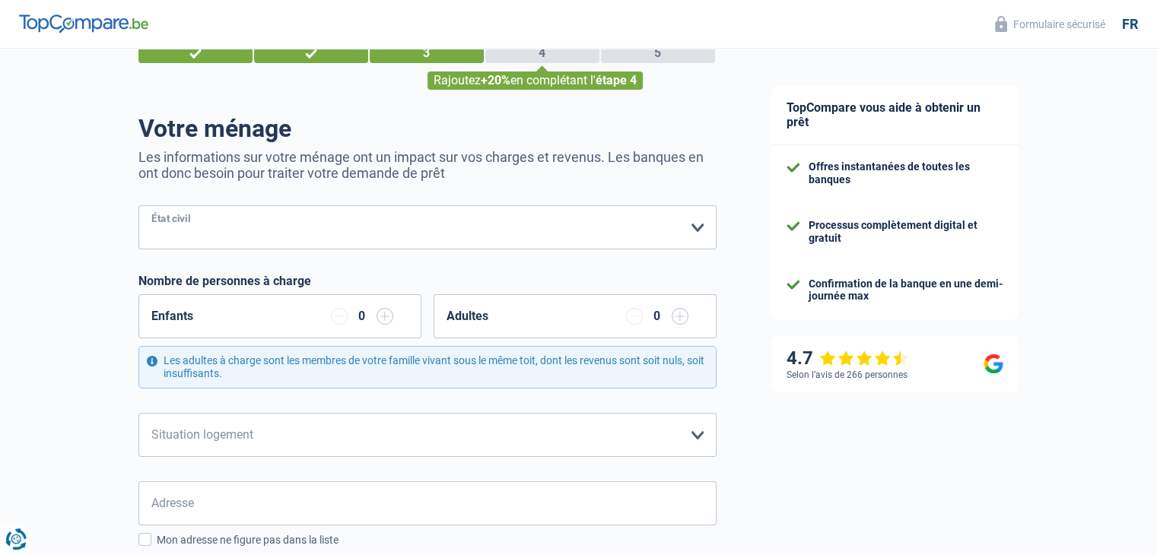
click at [699, 227] on select "Célibataire Marié(e) Cohabitant(e) légal(e) Divorcé(e) Veuf(ve) Séparé (de fait…" at bounding box center [427, 227] width 578 height 44
select select "married"
click at [138, 206] on select "Célibataire Marié(e) Cohabitant(e) légal(e) Divorcé(e) Veuf(ve) Séparé (de fait…" at bounding box center [427, 227] width 578 height 44
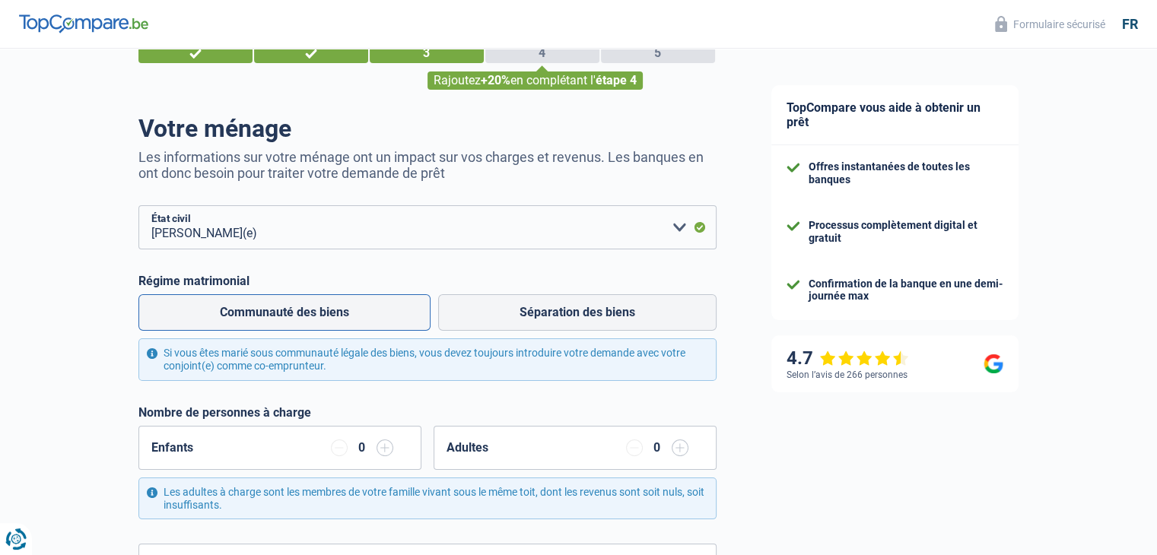
click at [361, 319] on label "Communauté des biens" at bounding box center [284, 312] width 292 height 37
click at [361, 319] on input "Communauté des biens" at bounding box center [284, 312] width 292 height 37
radio input "true"
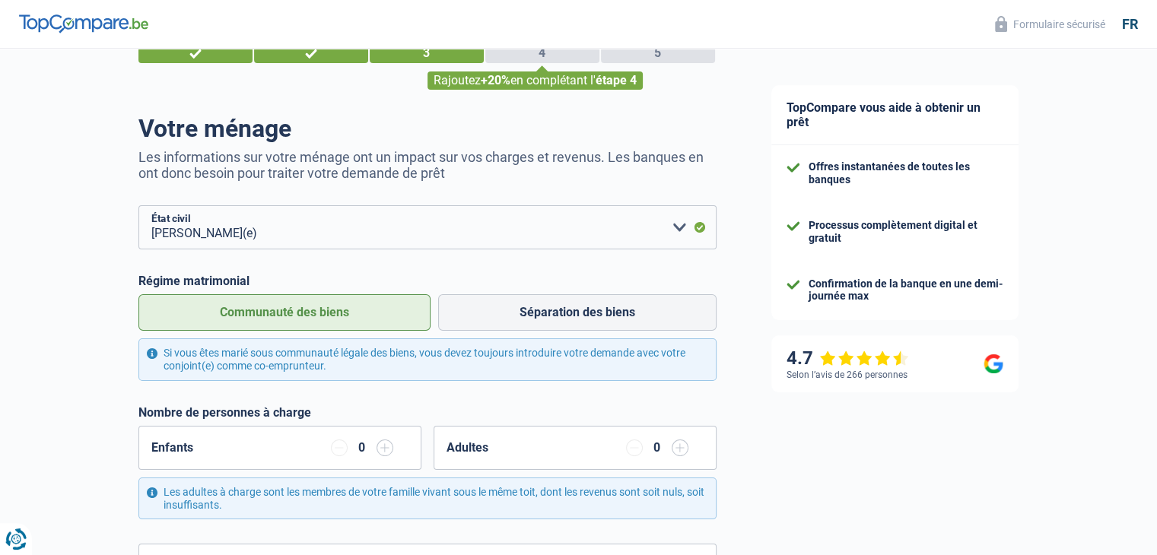
click at [363, 451] on div "0" at bounding box center [362, 448] width 14 height 12
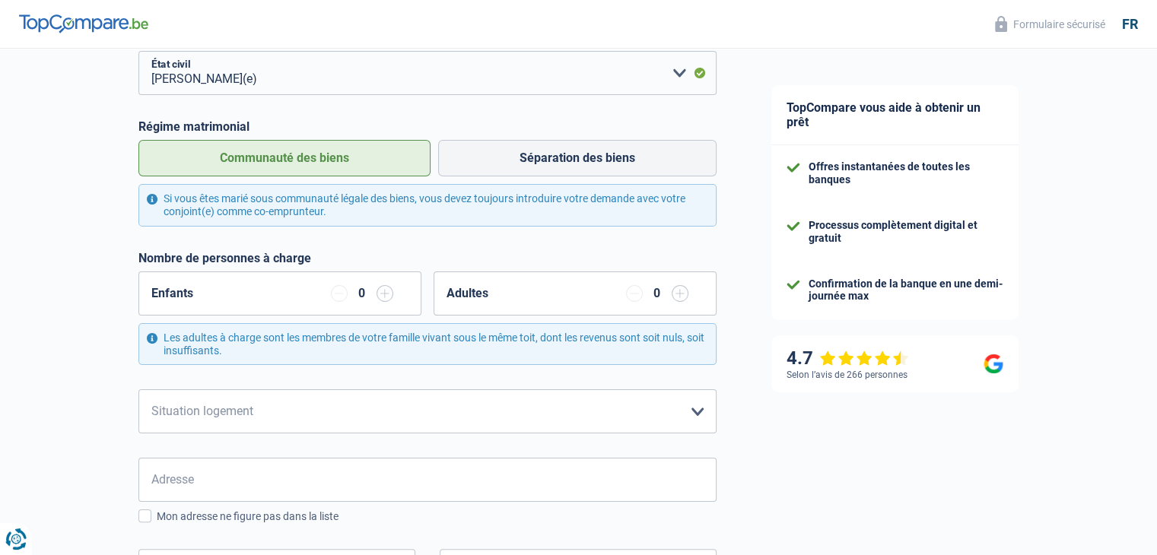
scroll to position [216, 0]
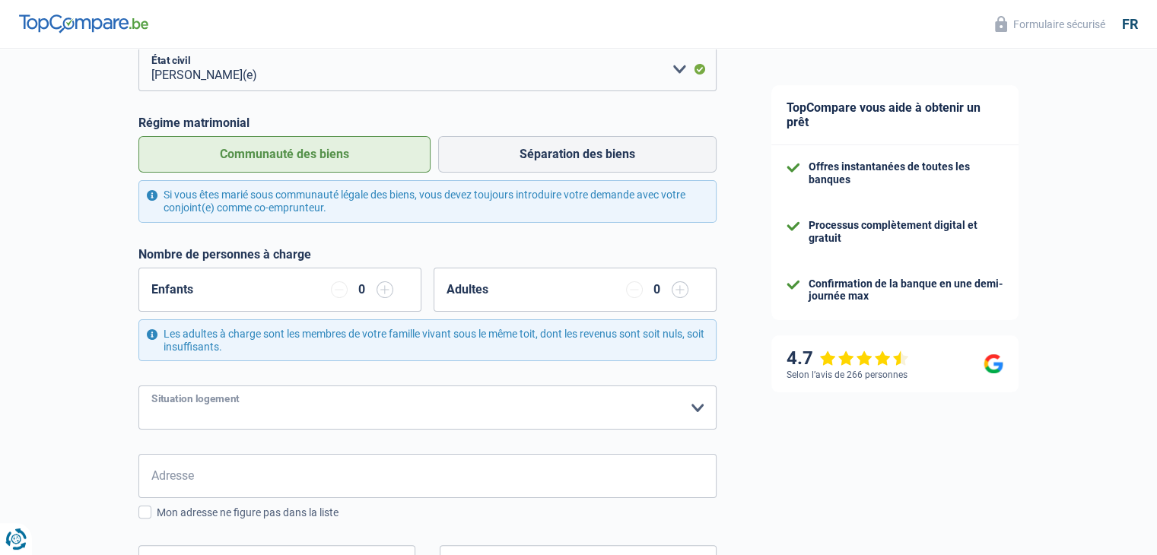
click at [696, 409] on select "Locataire Propriétaire avec prêt hypothécaire Propriétaire sans prêt hypothécai…" at bounding box center [427, 408] width 578 height 44
select select "rents"
click at [138, 386] on select "Locataire Propriétaire avec prêt hypothécaire Propriétaire sans prêt hypothécai…" at bounding box center [427, 408] width 578 height 44
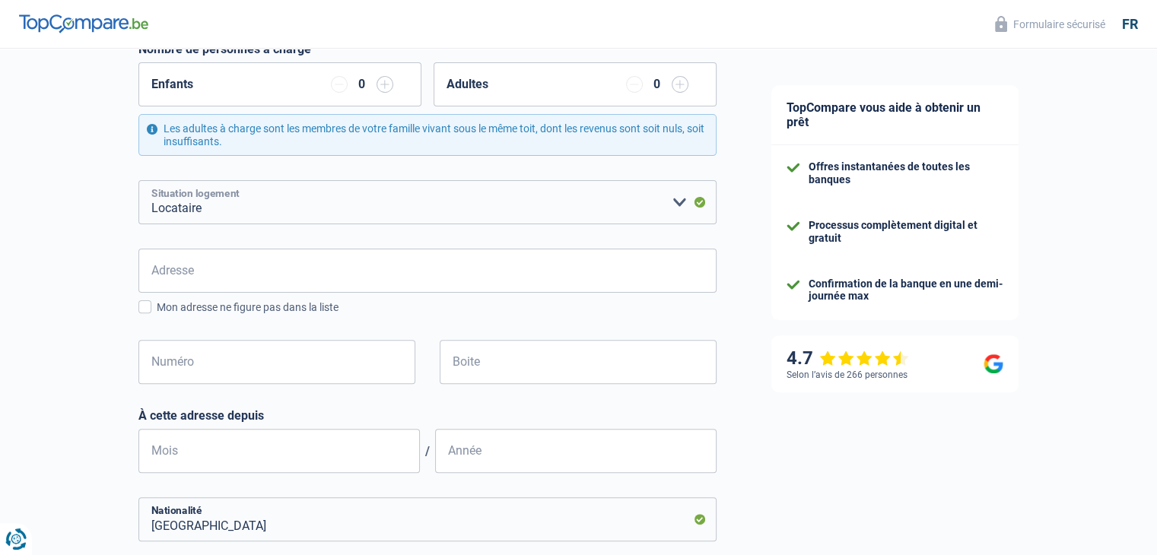
scroll to position [432, 0]
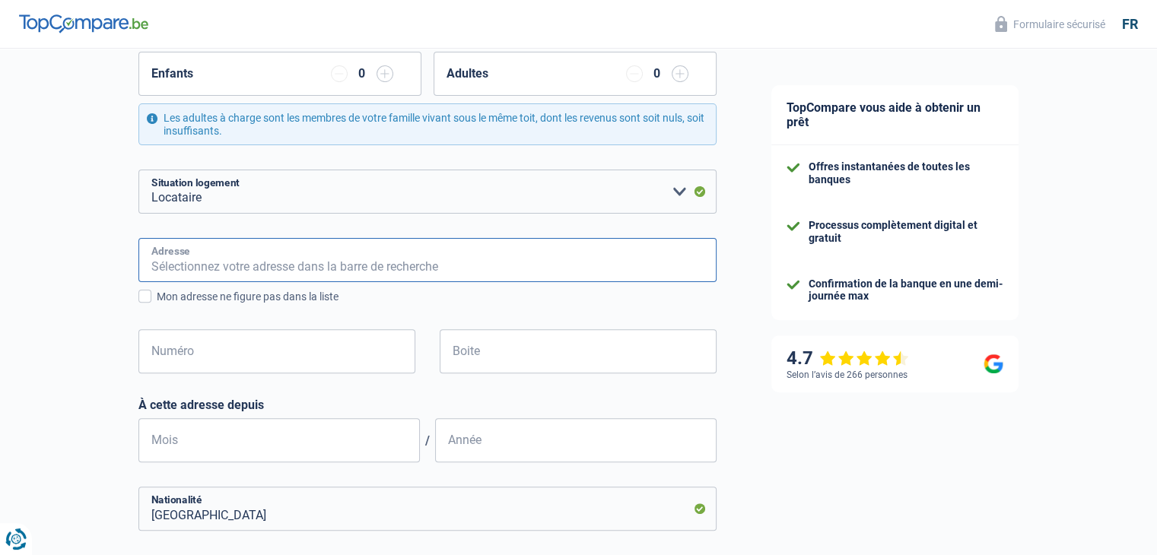
click at [306, 253] on input "Adresse" at bounding box center [427, 260] width 578 height 44
type input "Rue la Bruyère St - Martin 46"
type input "Belgique"
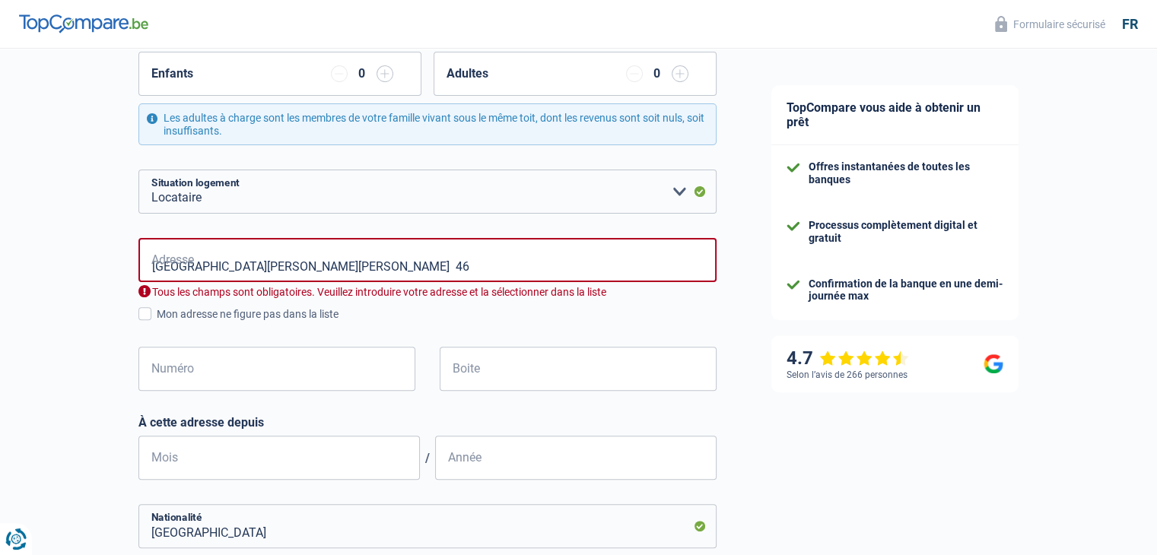
type input "Belgique"
click at [587, 339] on div "Rue la Bruyère St - Martin 46 Adresse Tous les champs sont obligatoires. Veuill…" at bounding box center [427, 326] width 578 height 177
click at [316, 379] on input "Numéro" at bounding box center [276, 369] width 277 height 44
type input "46"
type input "Beauvechain"
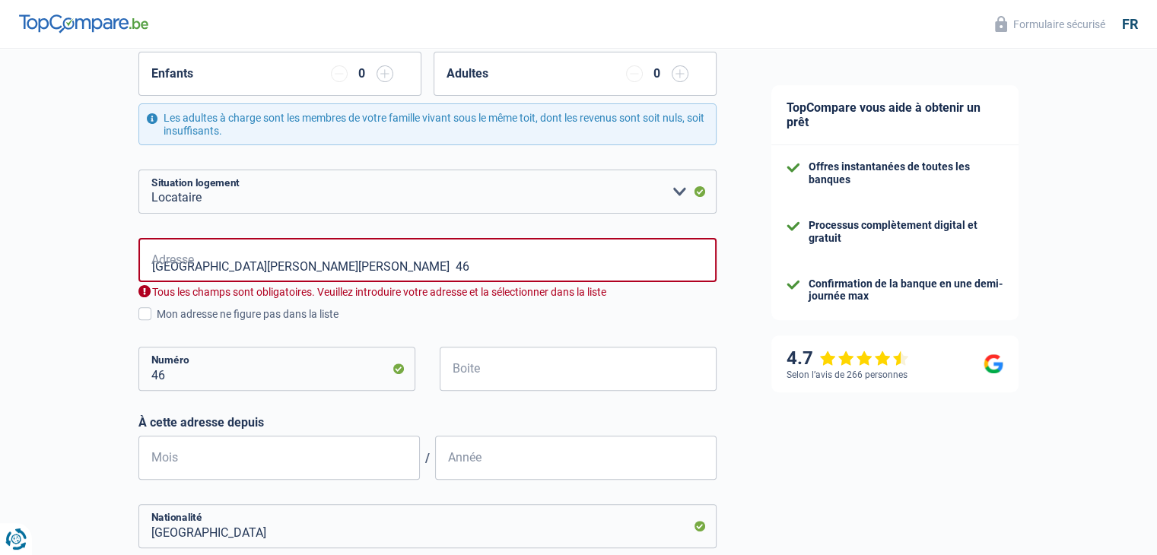
click at [657, 74] on div "0" at bounding box center [657, 74] width 14 height 12
click at [679, 76] on input "button" at bounding box center [680, 73] width 17 height 17
click at [630, 76] on input "button" at bounding box center [634, 73] width 17 height 17
click at [342, 75] on input "button" at bounding box center [339, 73] width 17 height 17
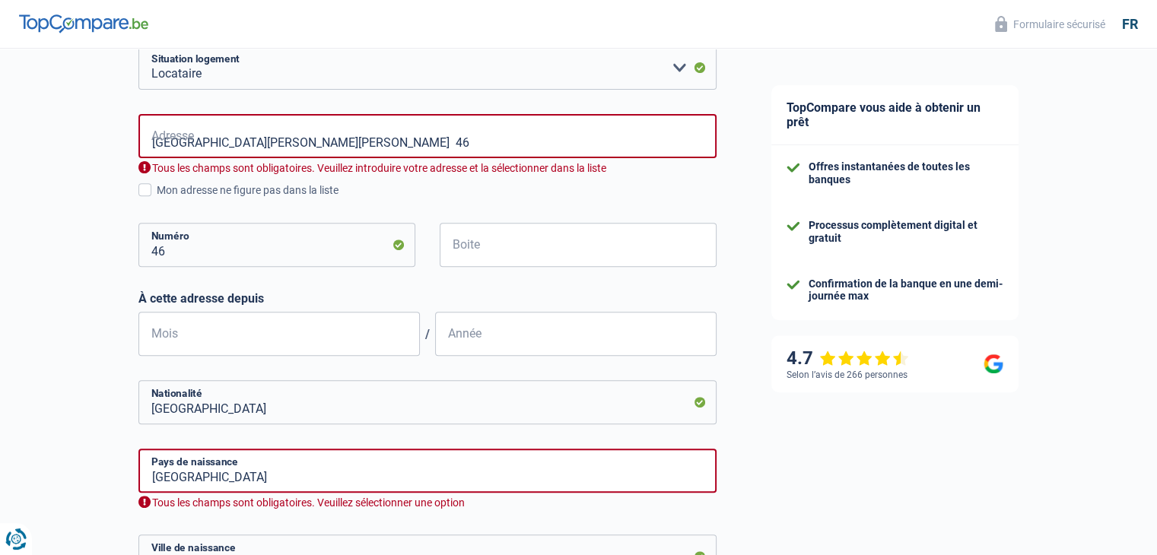
scroll to position [558, 0]
click at [694, 199] on div "Rue la Bruyère St - Martin 46 Adresse Tous les champs sont obligatoires. Veuill…" at bounding box center [427, 201] width 578 height 177
click at [245, 332] on input "Mois" at bounding box center [278, 332] width 281 height 44
type input "07"
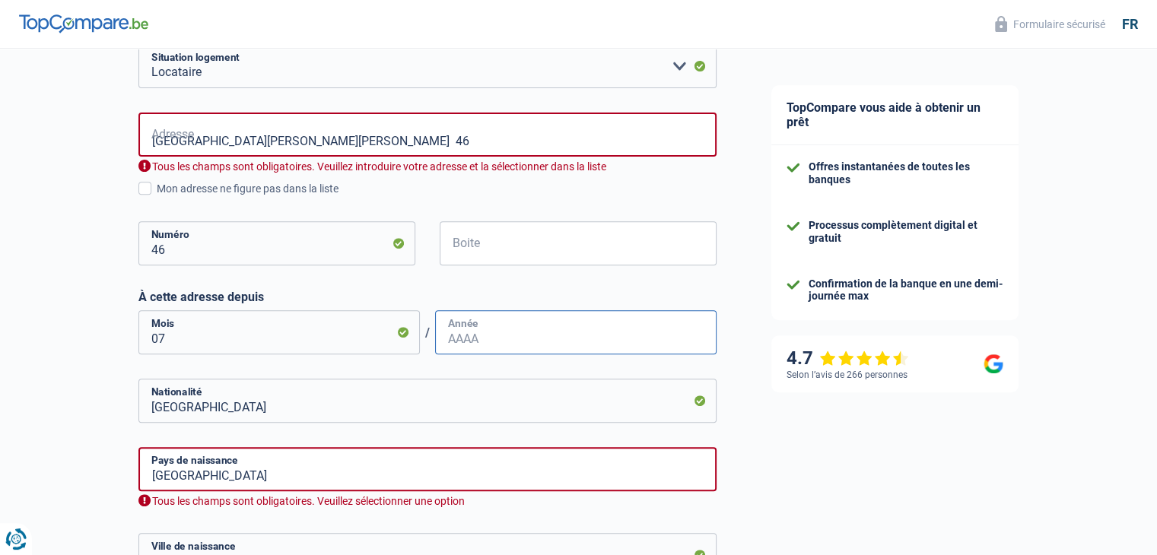
click at [461, 339] on input "Année" at bounding box center [575, 332] width 281 height 44
type input "2023"
click at [773, 419] on div "TopCompare vous aide à obtenir un prêt Offres instantanées de toutes les banque…" at bounding box center [951, 148] width 414 height 1314
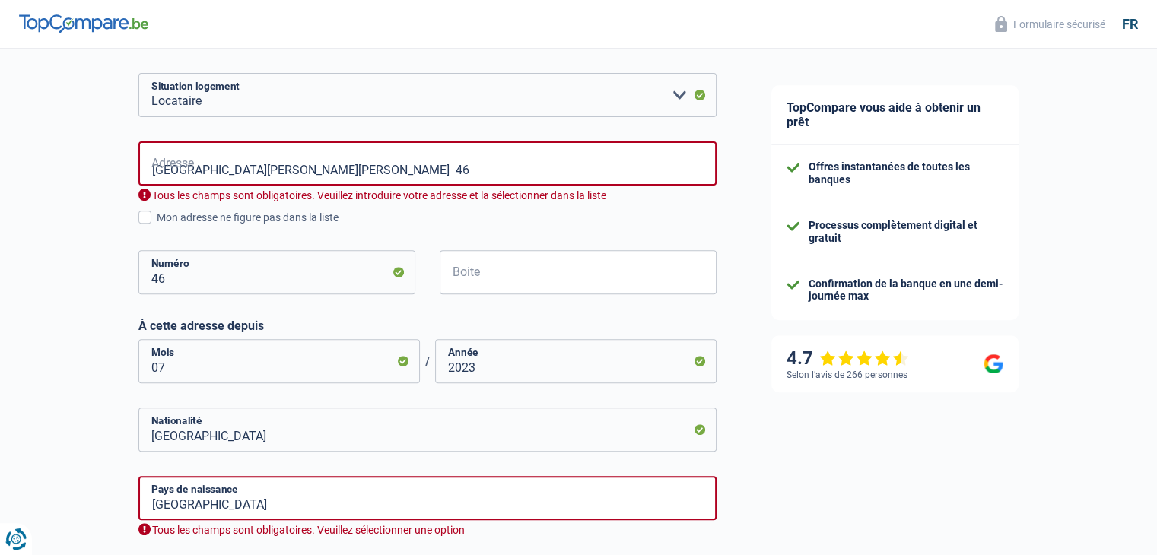
scroll to position [510, 0]
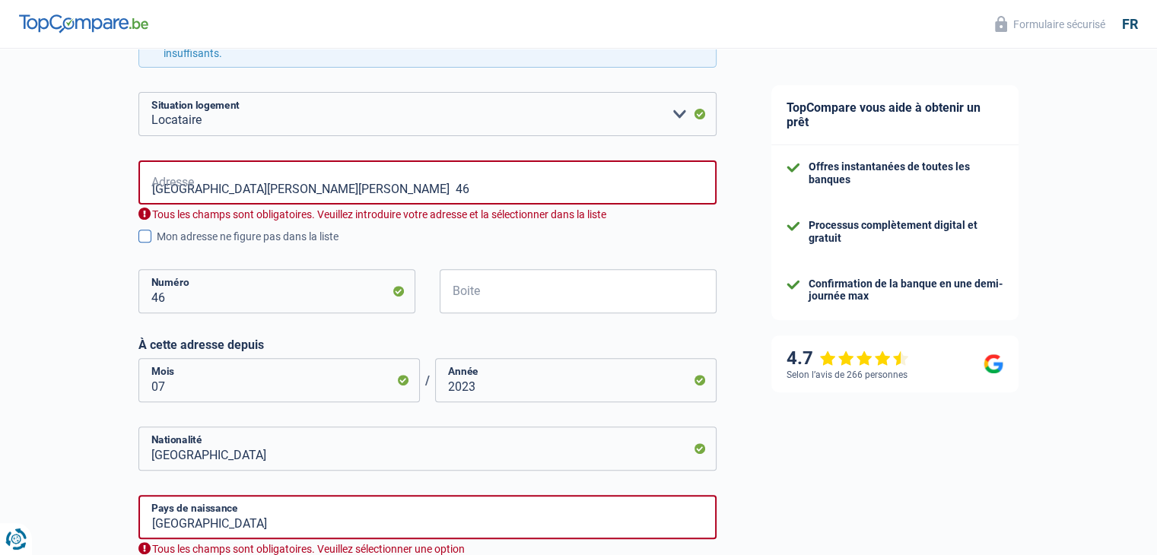
click at [147, 234] on span at bounding box center [144, 236] width 13 height 13
click at [157, 245] on input "Mon adresse ne figure pas dans la liste" at bounding box center [157, 245] width 0 height 0
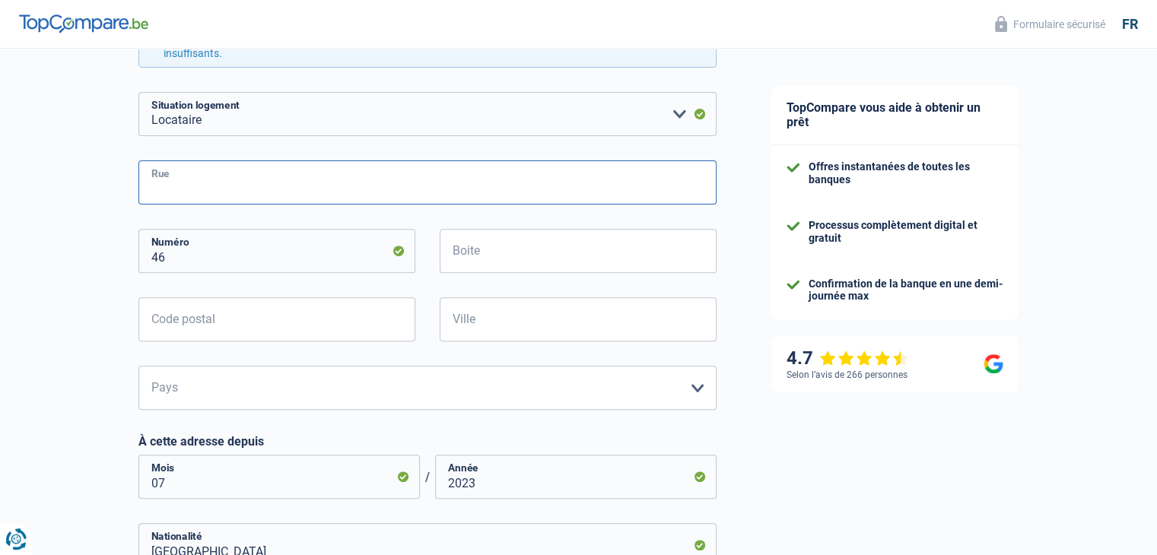
click at [212, 183] on input "Rue" at bounding box center [427, 183] width 578 height 44
type input "Rue la Bruyère St-Martin"
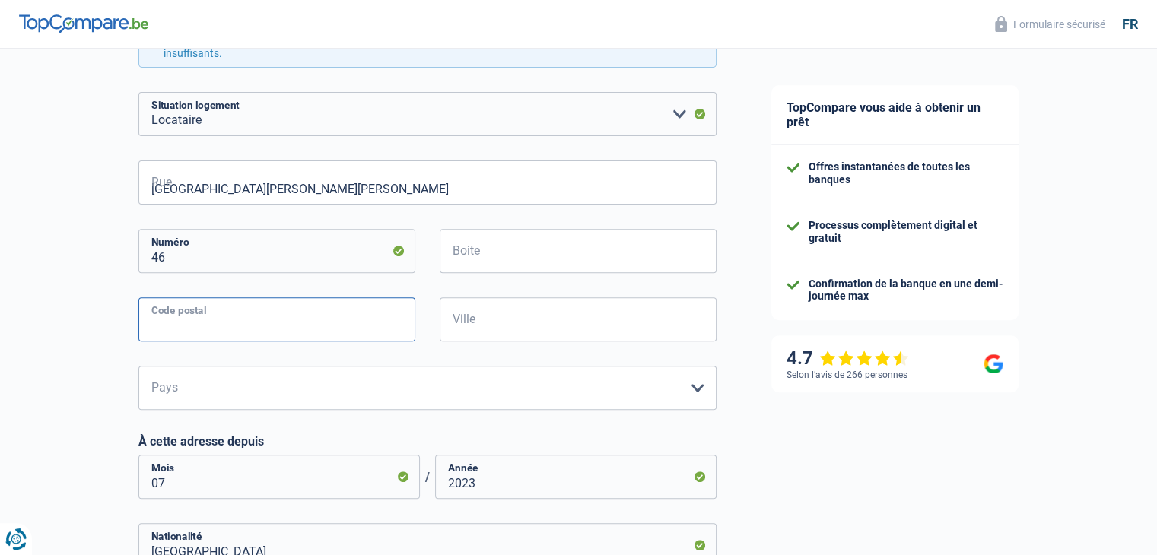
type input "1320"
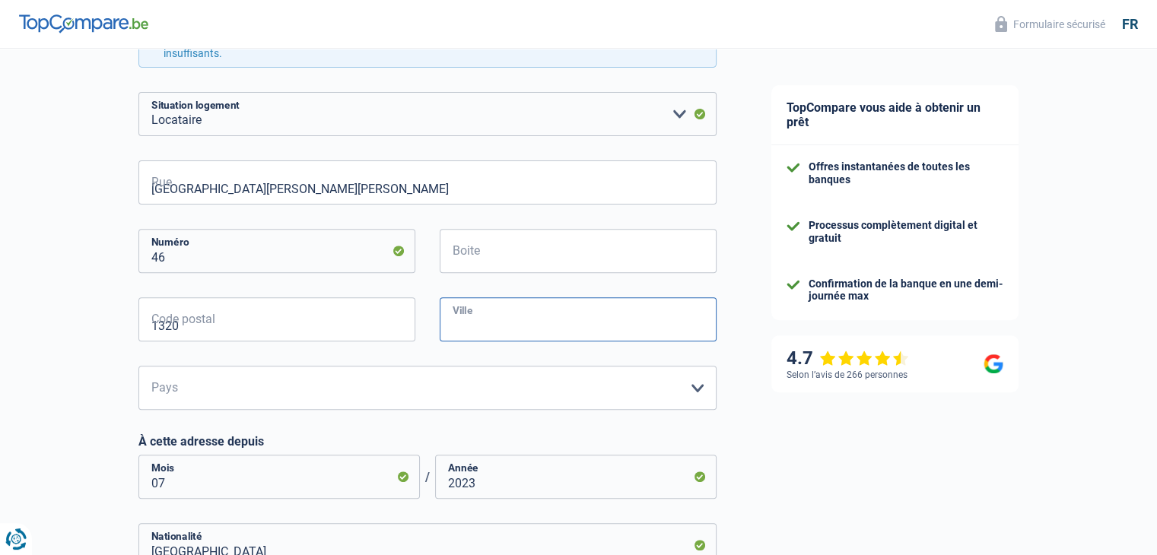
type input "Beauvechain"
type input "Rue la Bruyère St - Martin 46"
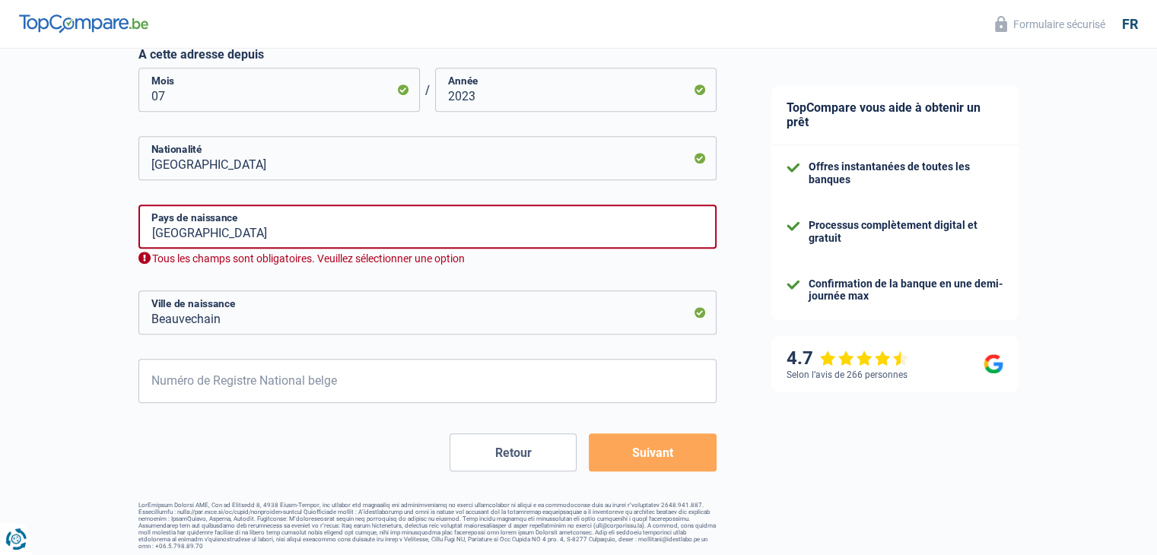
scroll to position [902, 0]
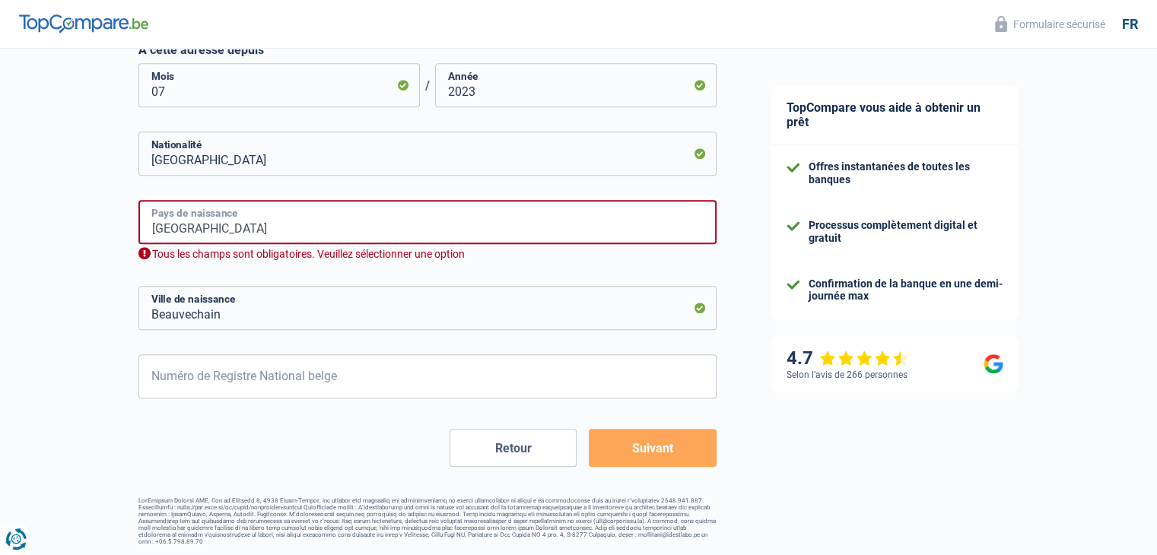
click at [414, 235] on input "Belgique" at bounding box center [427, 222] width 578 height 44
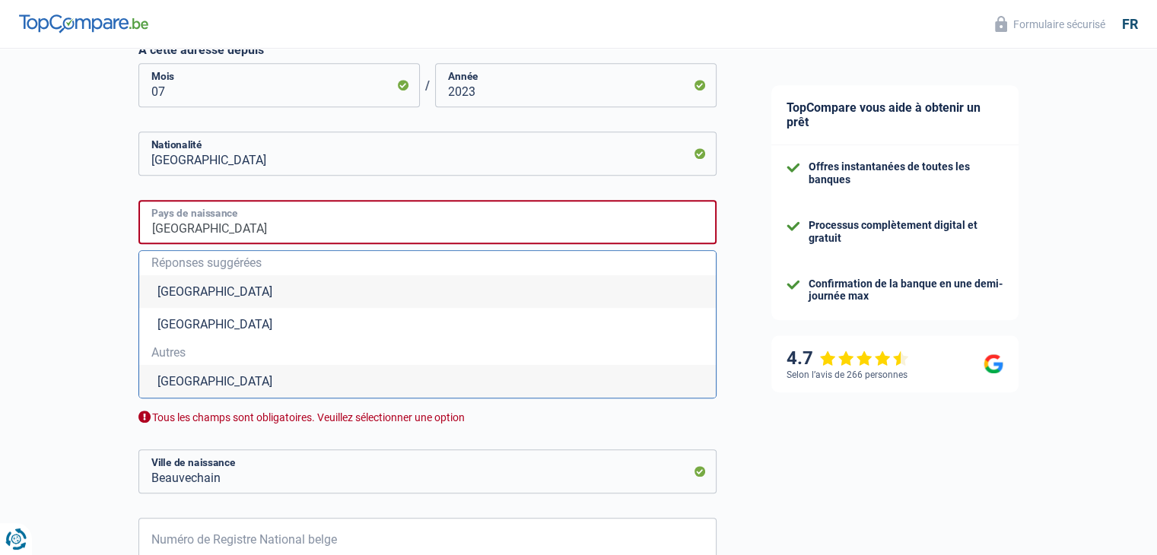
click at [291, 217] on input "Belgique" at bounding box center [427, 222] width 578 height 44
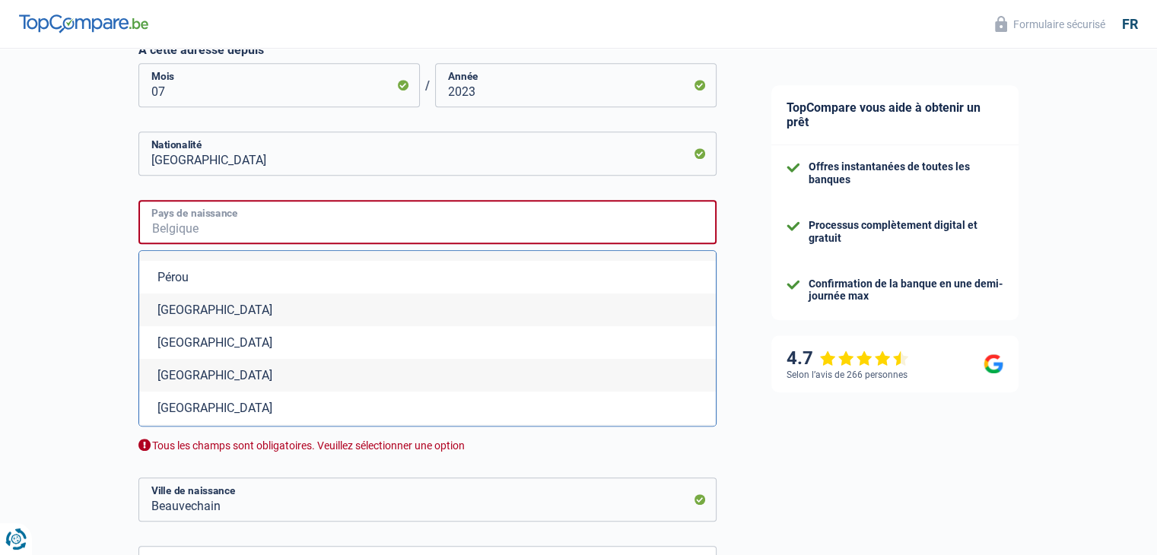
scroll to position [4540, 0]
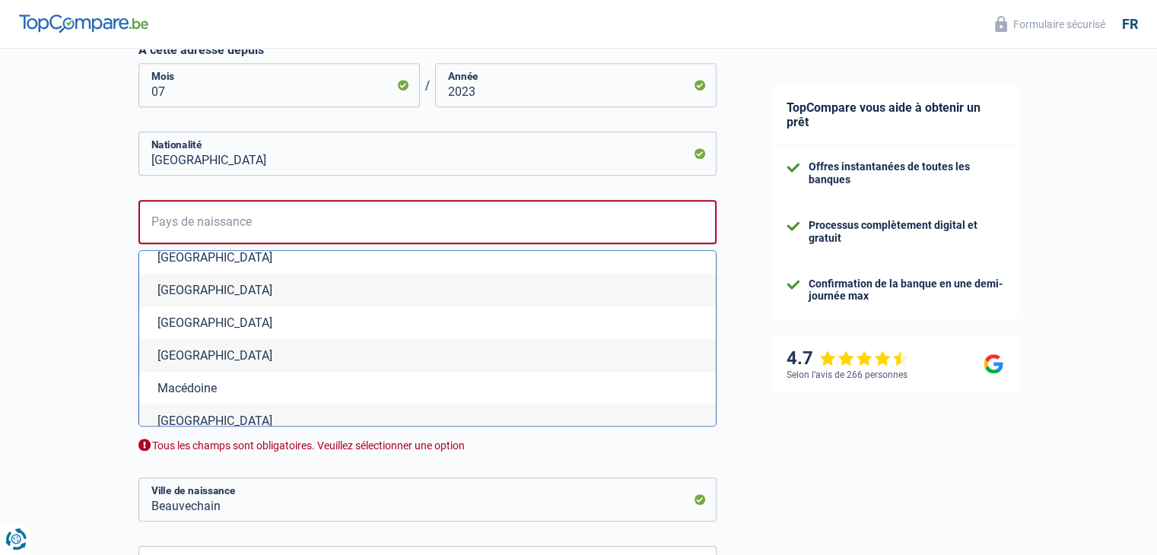
click at [208, 299] on li "Portugal" at bounding box center [427, 290] width 577 height 33
type input "Portugal"
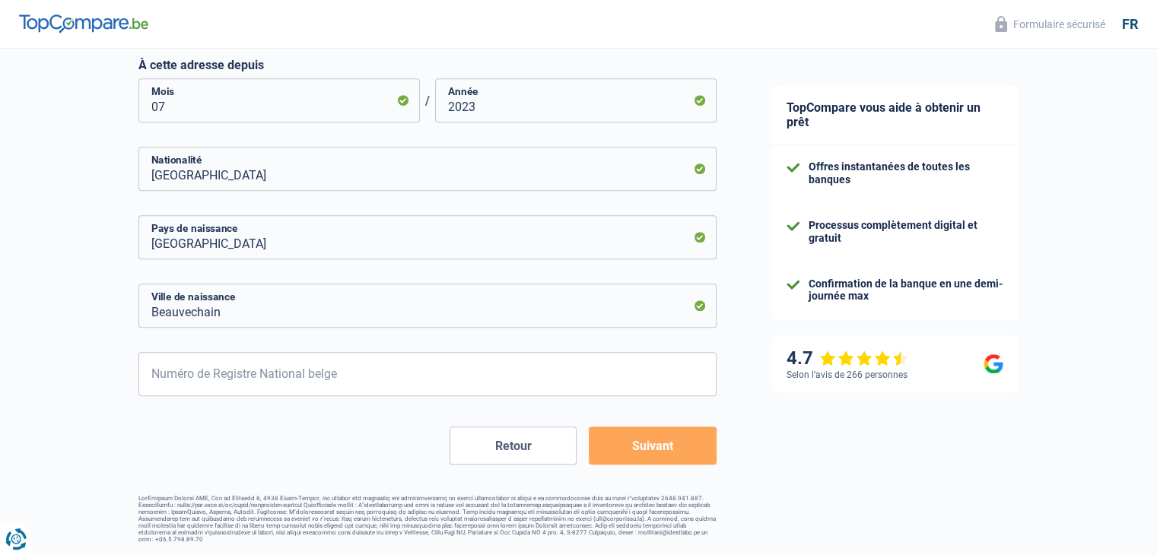
scroll to position [886, 0]
click at [216, 314] on input "Beauvechain" at bounding box center [427, 306] width 578 height 44
type input "B"
type input "Ariz -Marco de Canaveses"
